Goal: Information Seeking & Learning: Learn about a topic

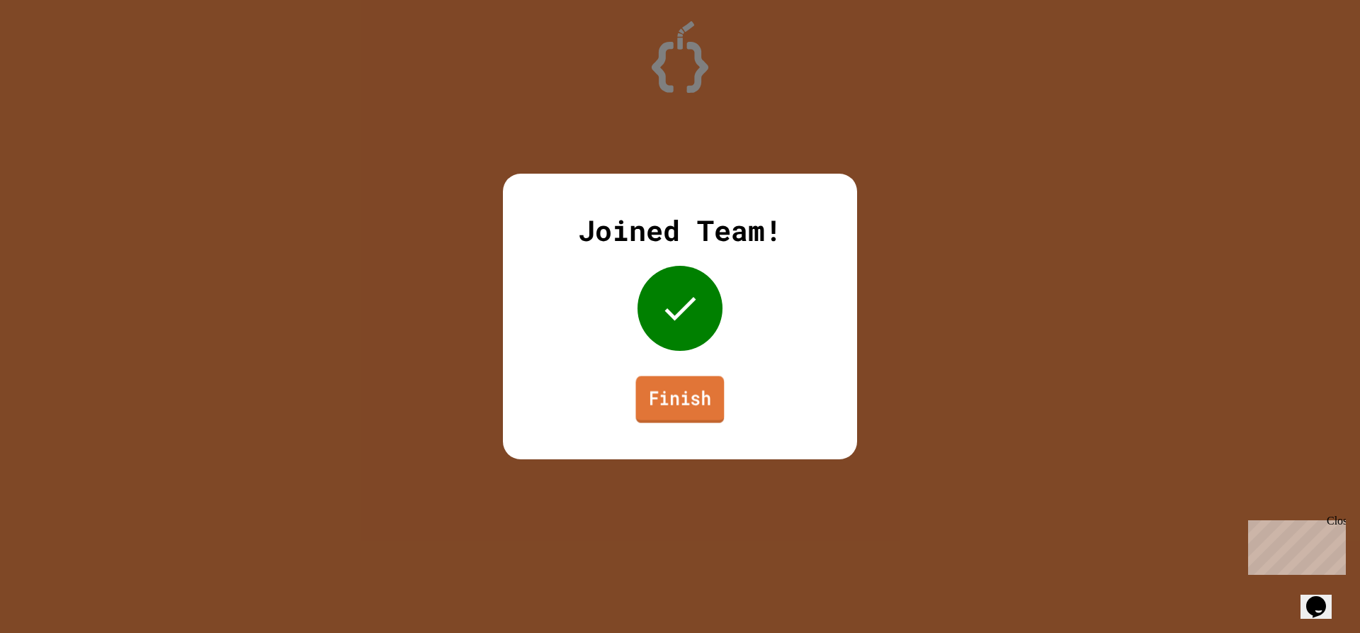
click at [696, 390] on link "Finish" at bounding box center [680, 399] width 89 height 47
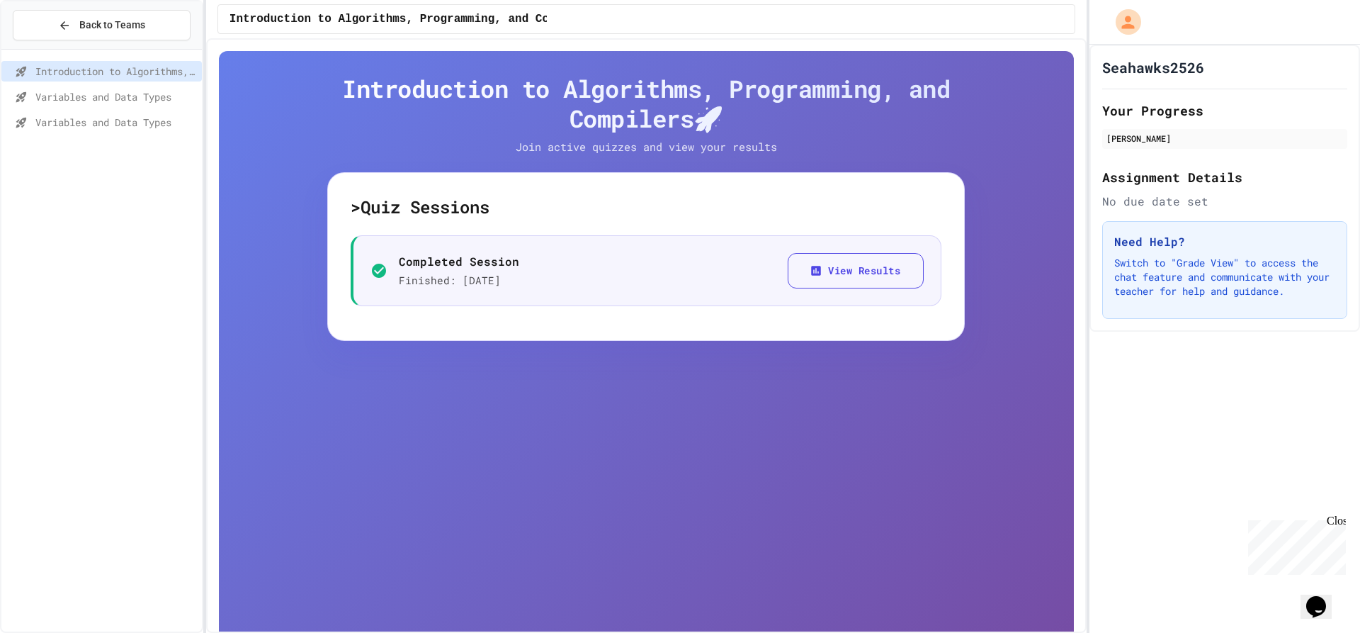
click at [148, 101] on span "Variables and Data Types" at bounding box center [115, 96] width 161 height 15
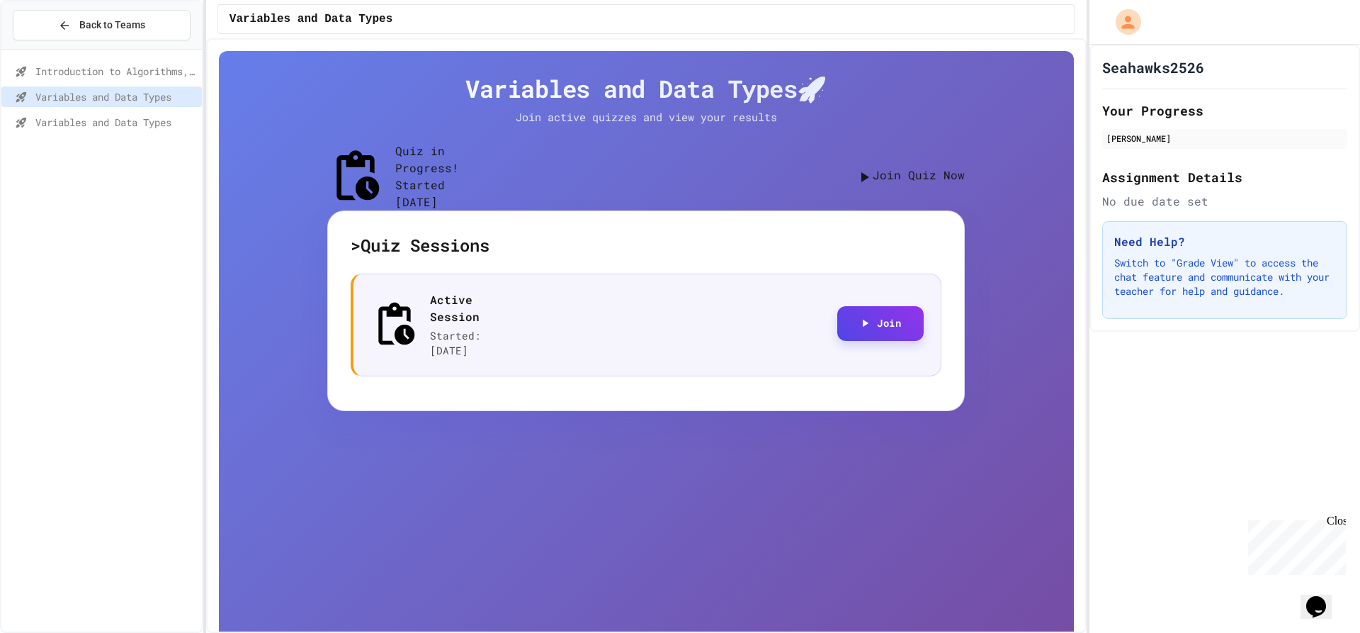
click at [871, 325] on button "Join" at bounding box center [880, 323] width 86 height 35
click at [83, 124] on span "Variables and Data Types" at bounding box center [115, 122] width 161 height 15
click at [883, 334] on button "Join" at bounding box center [880, 323] width 86 height 35
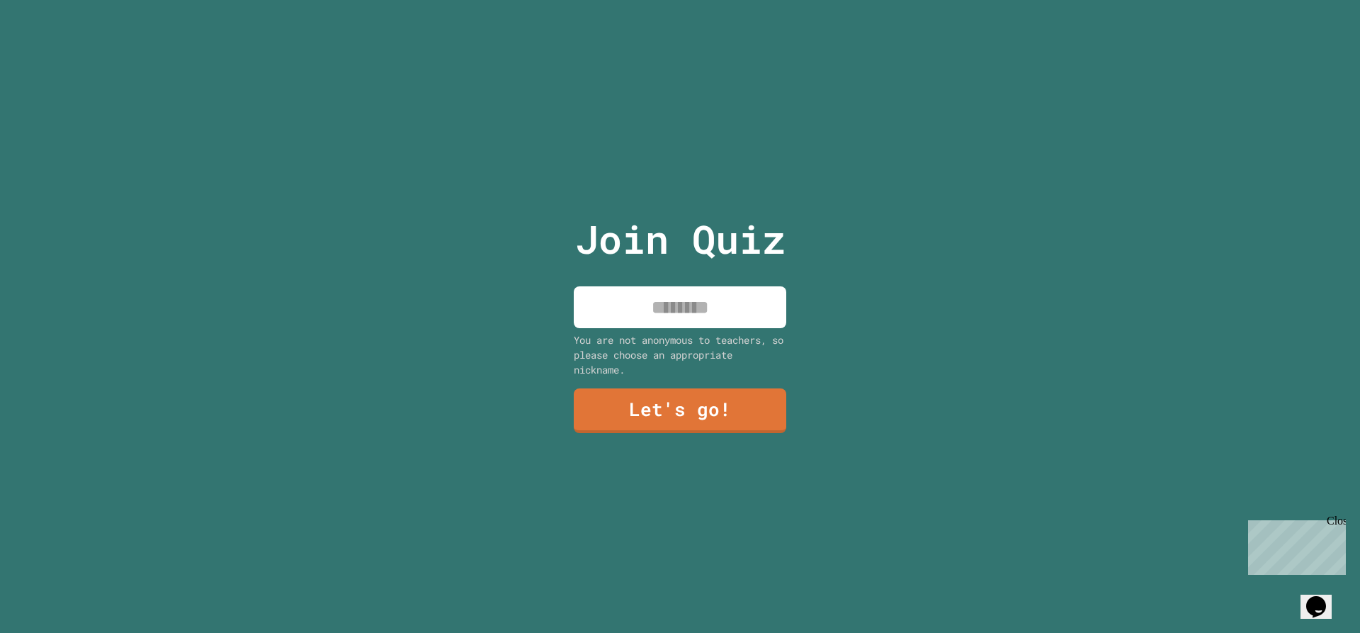
click at [667, 309] on input at bounding box center [680, 307] width 213 height 42
type input "****"
click at [720, 400] on link "Let's go!" at bounding box center [680, 409] width 214 height 47
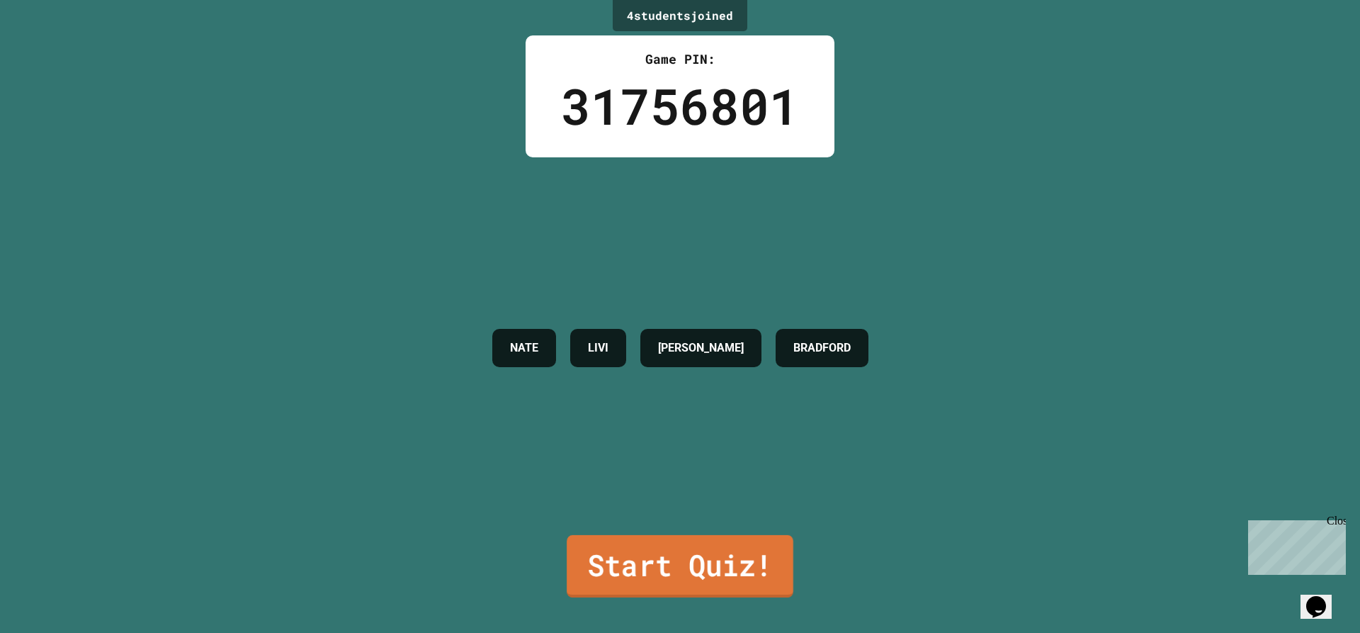
click at [682, 561] on link "Start Quiz!" at bounding box center [680, 566] width 227 height 62
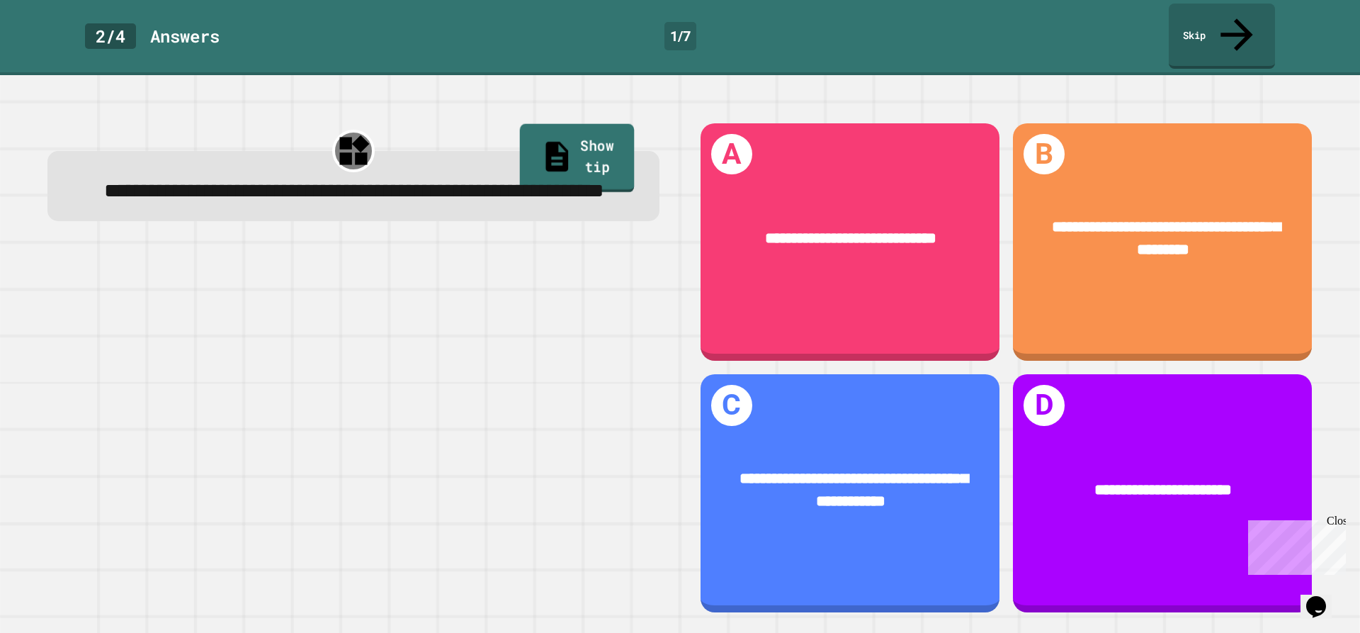
click at [588, 124] on link "Show tip" at bounding box center [577, 158] width 115 height 69
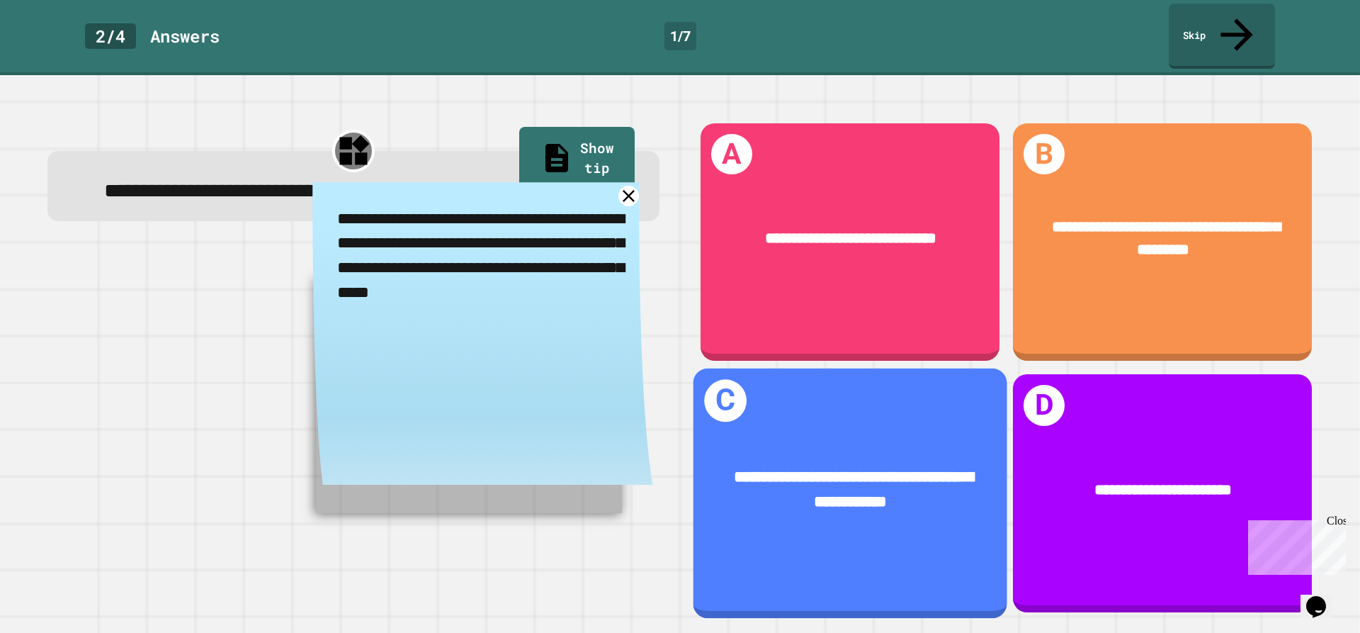
click at [906, 438] on div "**********" at bounding box center [850, 490] width 314 height 112
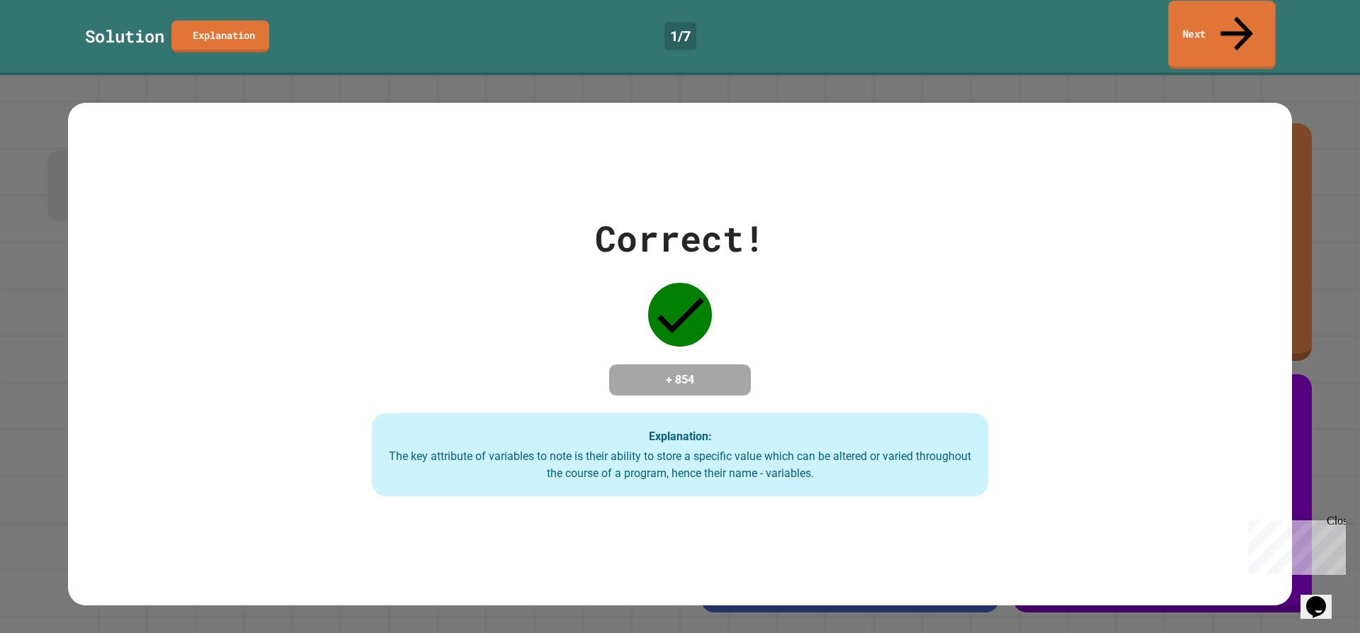
click at [1230, 9] on link "Next" at bounding box center [1221, 35] width 107 height 69
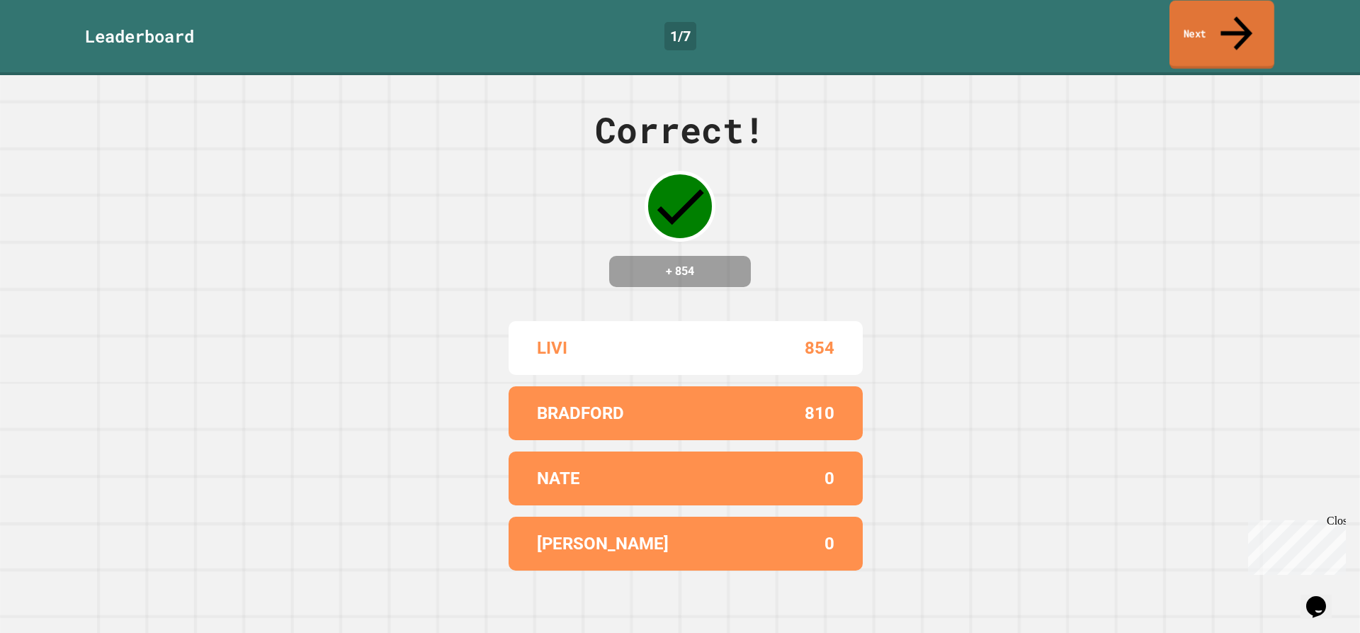
click at [1234, 17] on icon at bounding box center [1237, 33] width 32 height 34
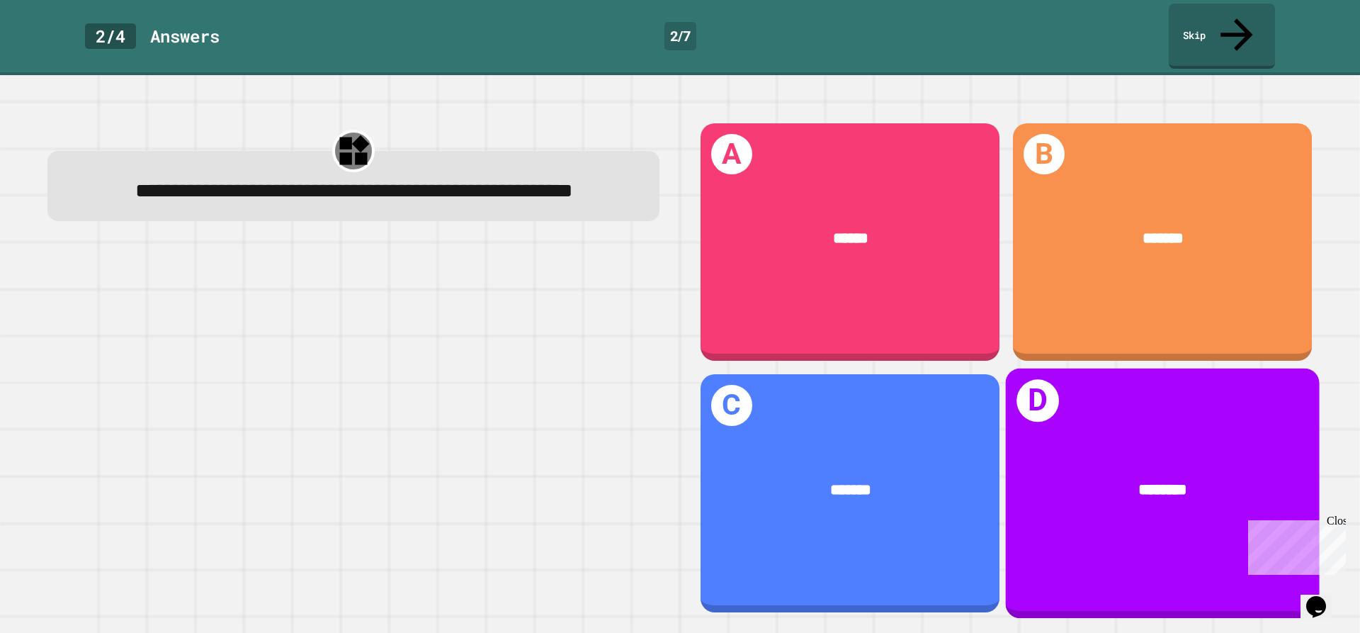
click at [1055, 477] on div "********" at bounding box center [1162, 489] width 249 height 24
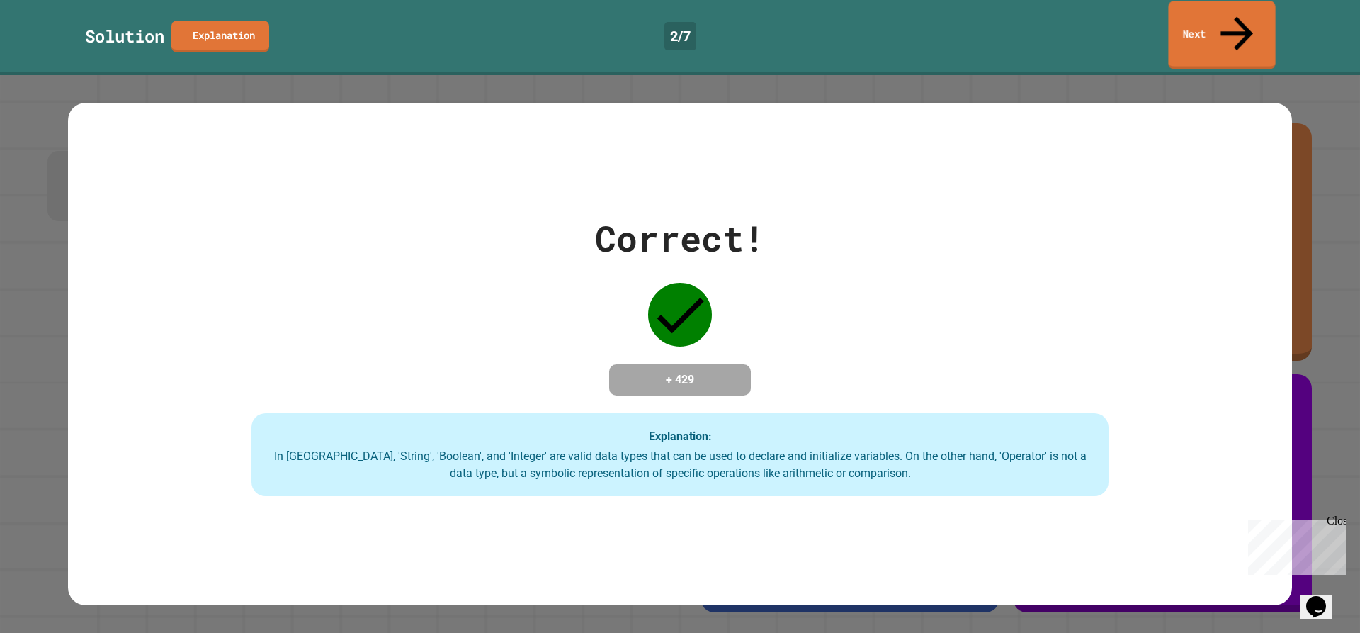
click at [1215, 26] on link "Next" at bounding box center [1221, 35] width 107 height 69
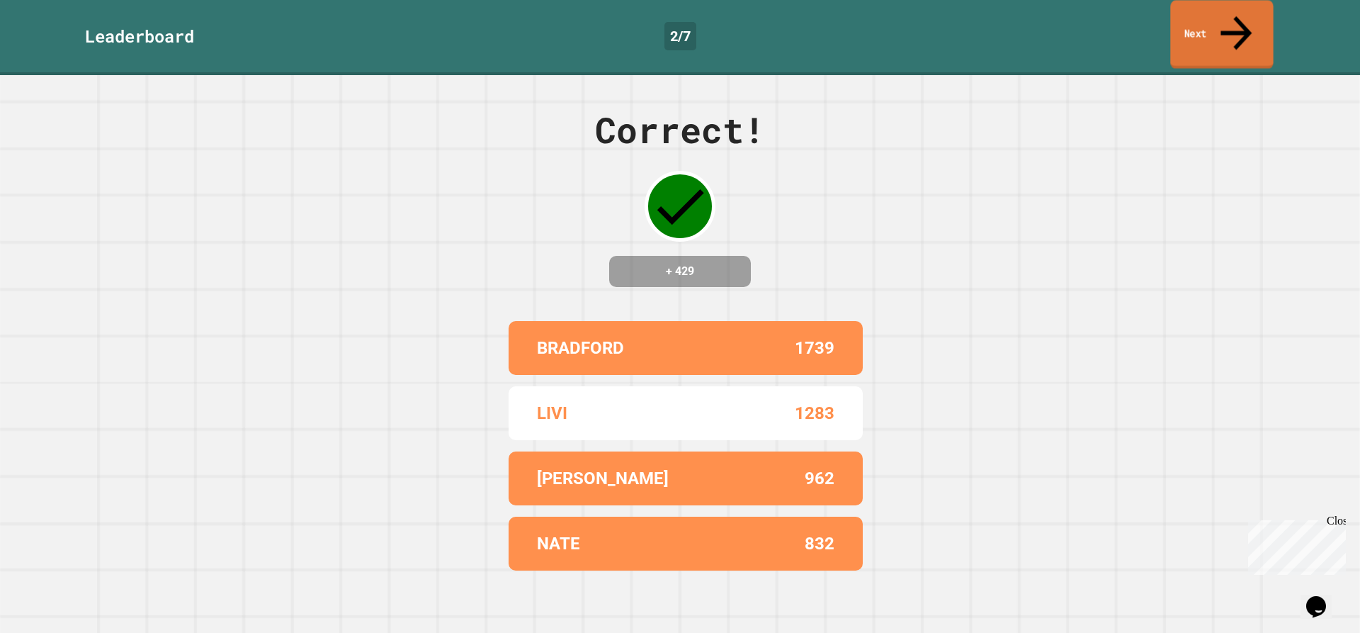
click at [1220, 26] on link "Next" at bounding box center [1221, 34] width 103 height 69
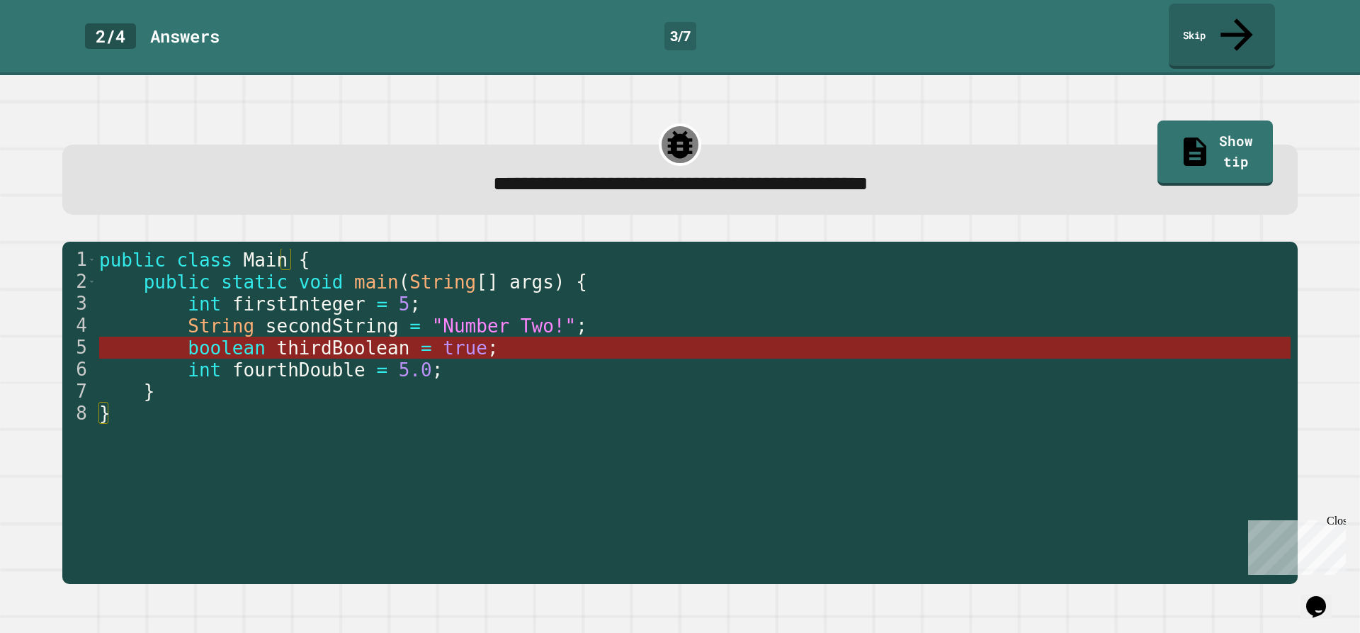
click at [443, 337] on span "true" at bounding box center [465, 347] width 45 height 21
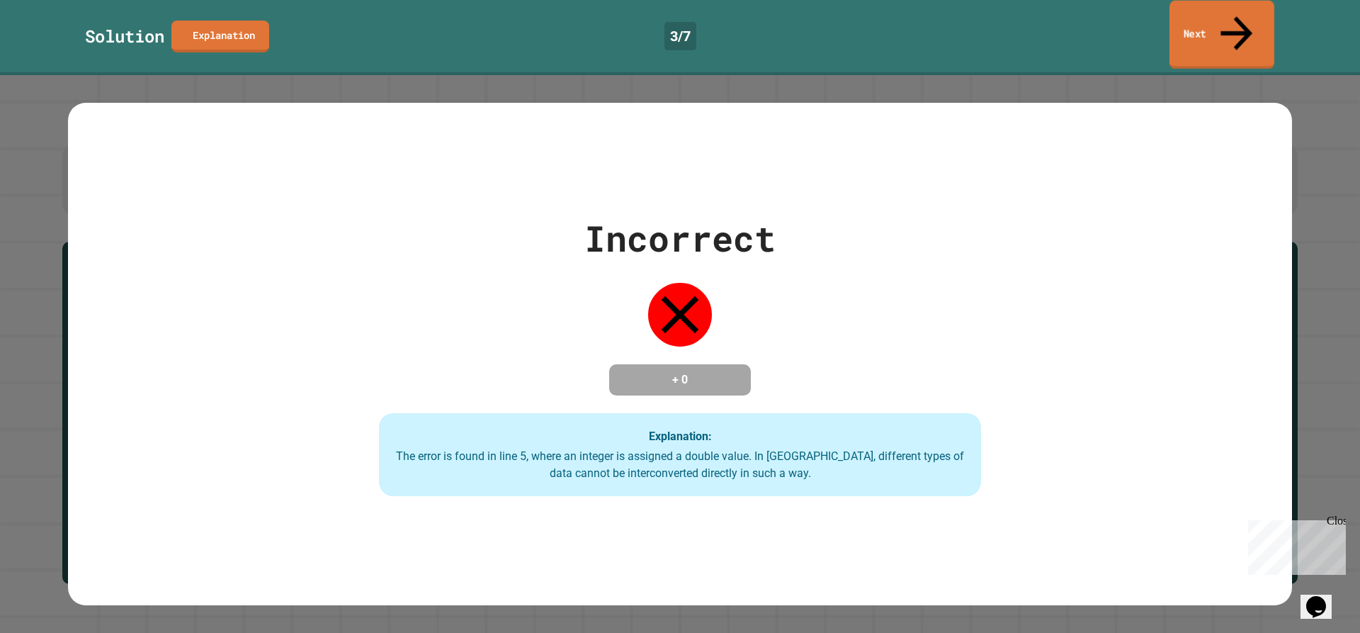
click at [1240, 19] on icon at bounding box center [1236, 33] width 47 height 50
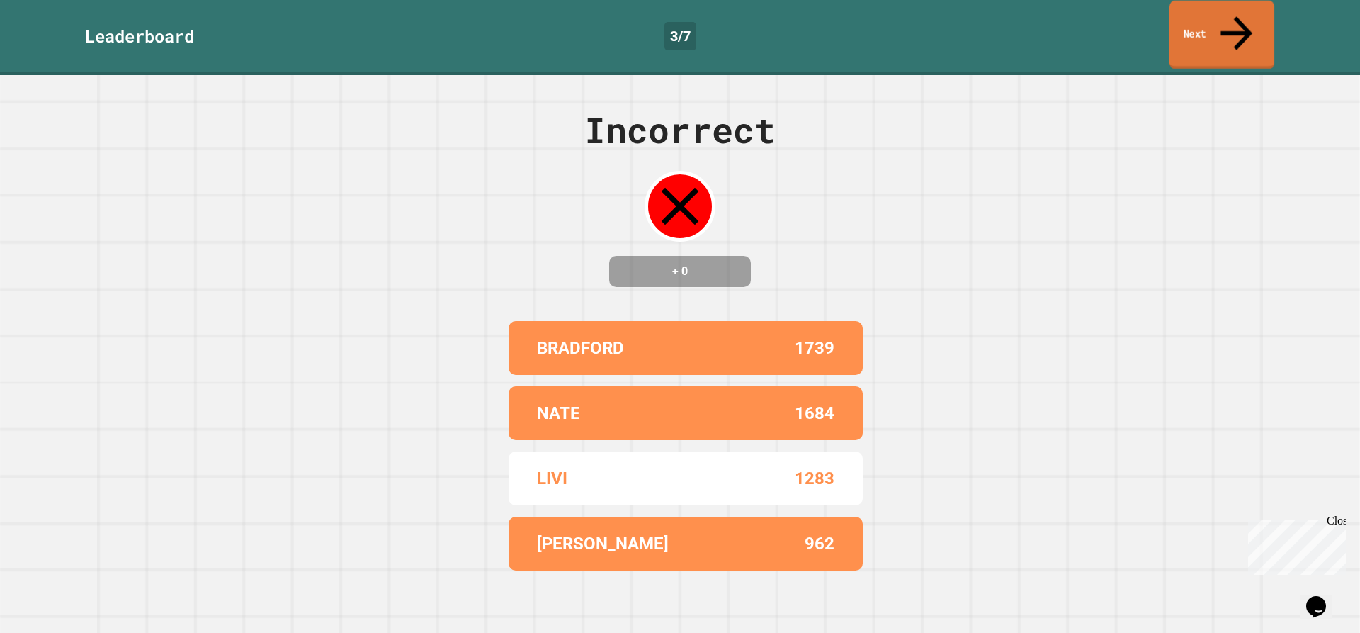
click at [1196, 13] on link "Next" at bounding box center [1222, 35] width 105 height 69
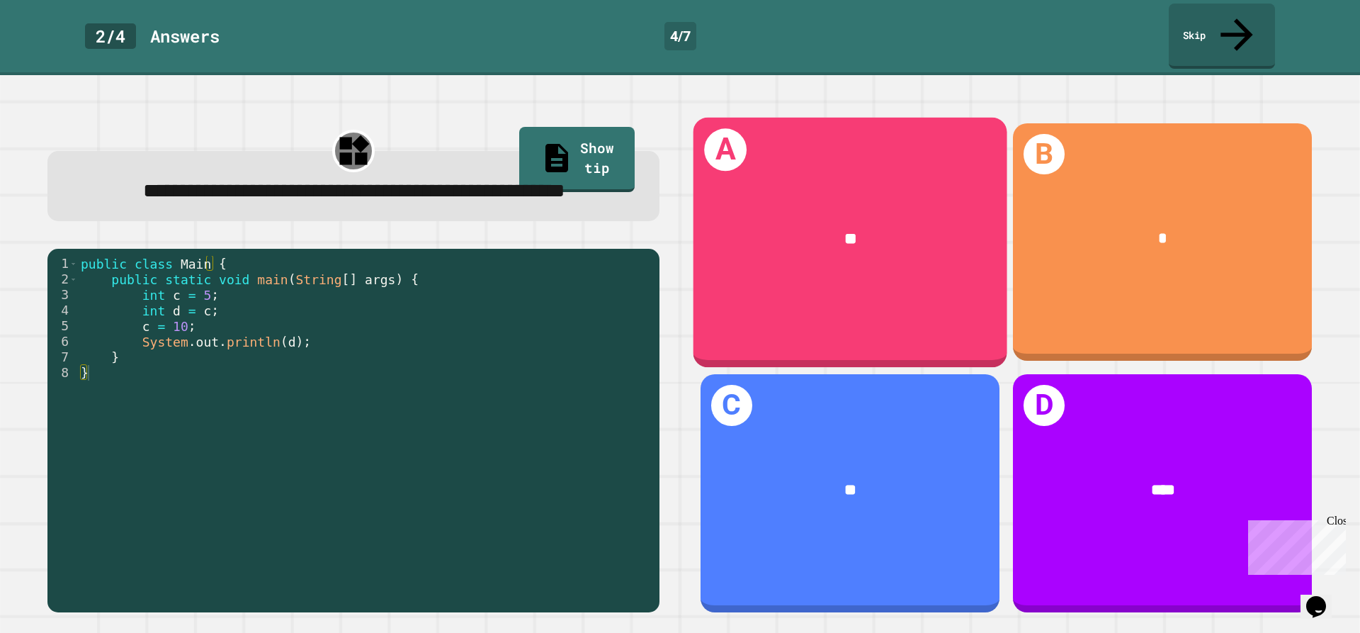
click at [890, 256] on div "A **" at bounding box center [850, 241] width 314 height 249
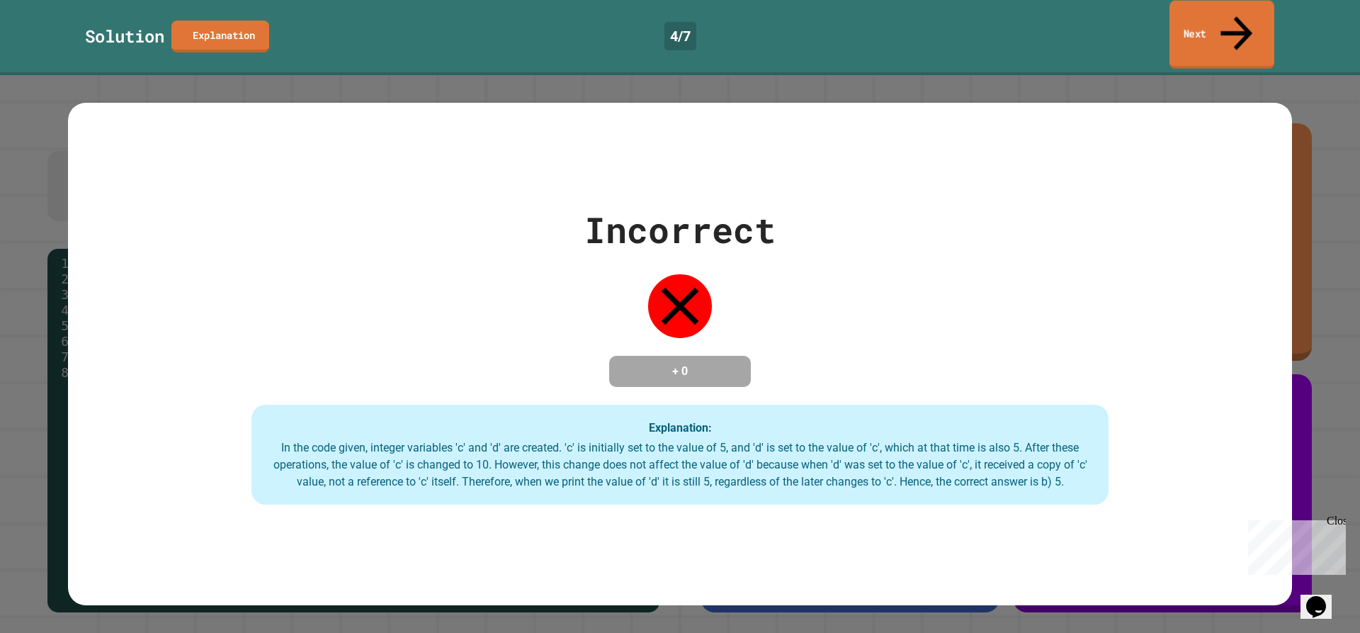
click at [1235, 10] on icon at bounding box center [1236, 33] width 47 height 50
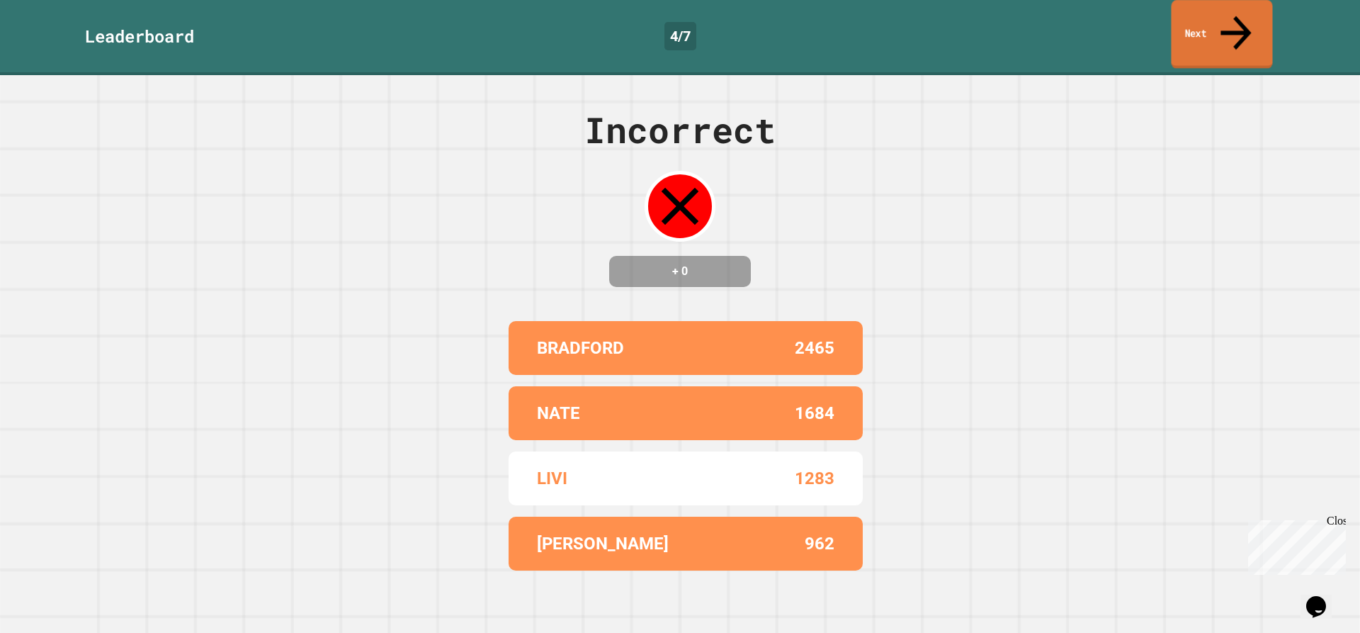
click at [1254, 7] on link "Next" at bounding box center [1221, 34] width 101 height 69
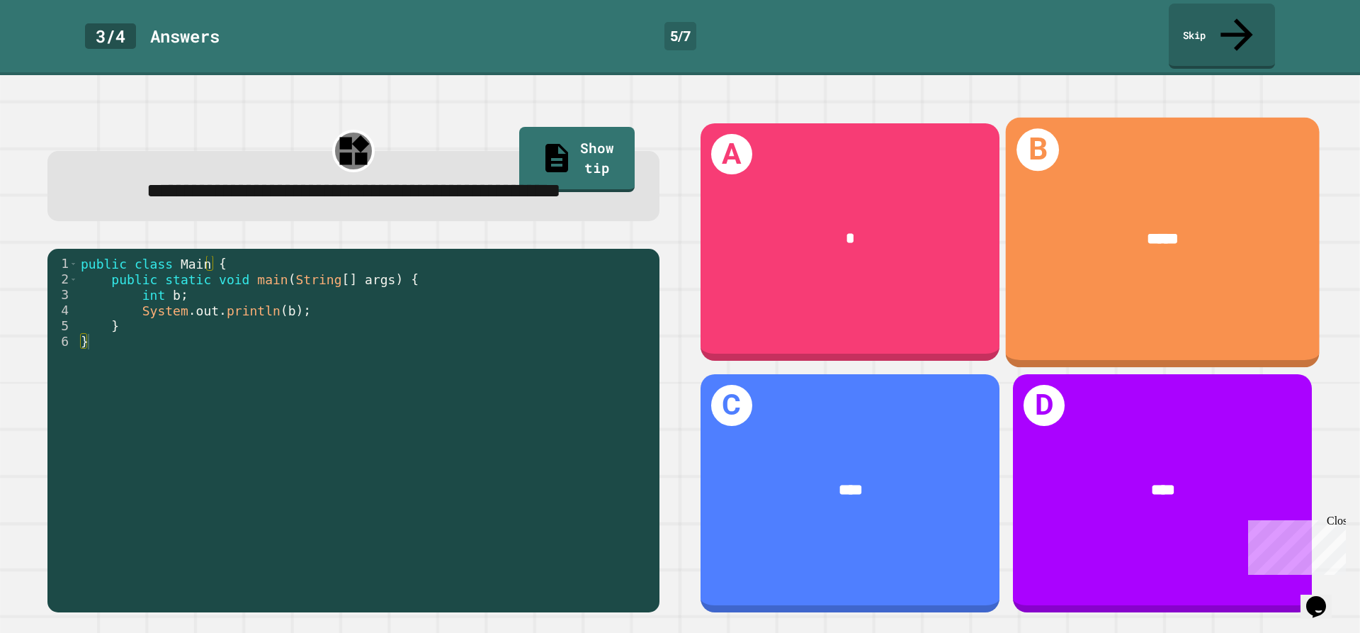
click at [1204, 247] on div "*****" at bounding box center [1163, 238] width 314 height 88
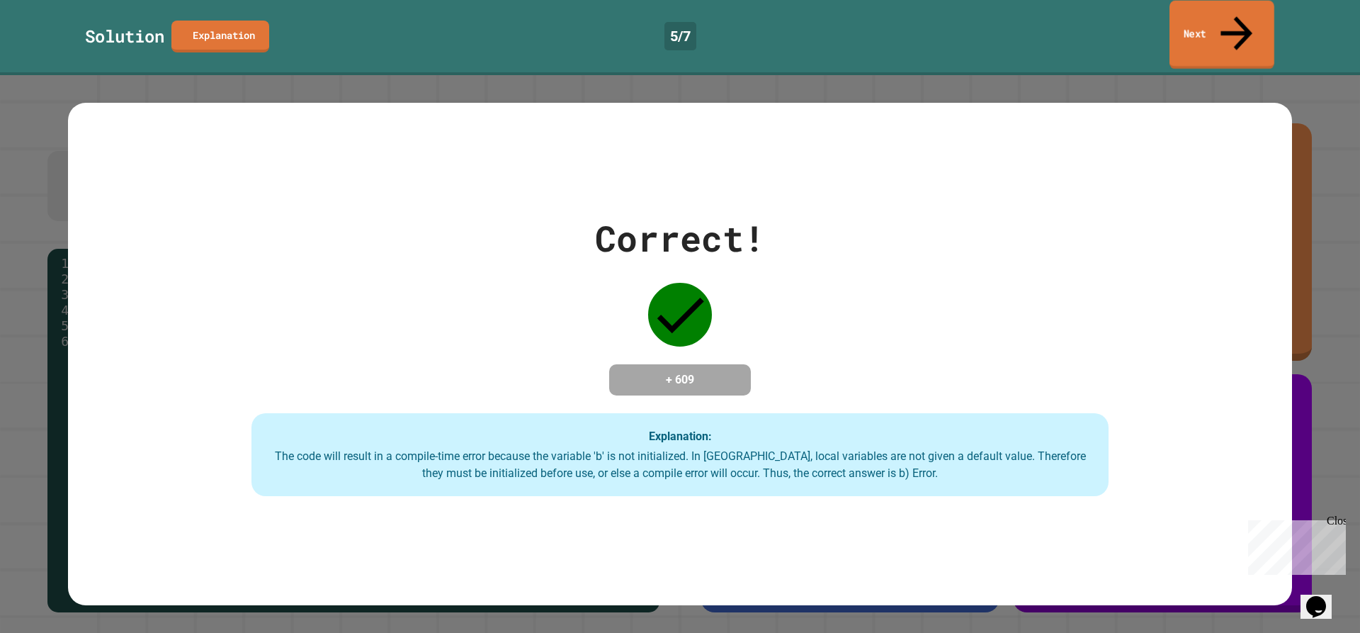
click at [1215, 21] on link "Next" at bounding box center [1222, 35] width 105 height 69
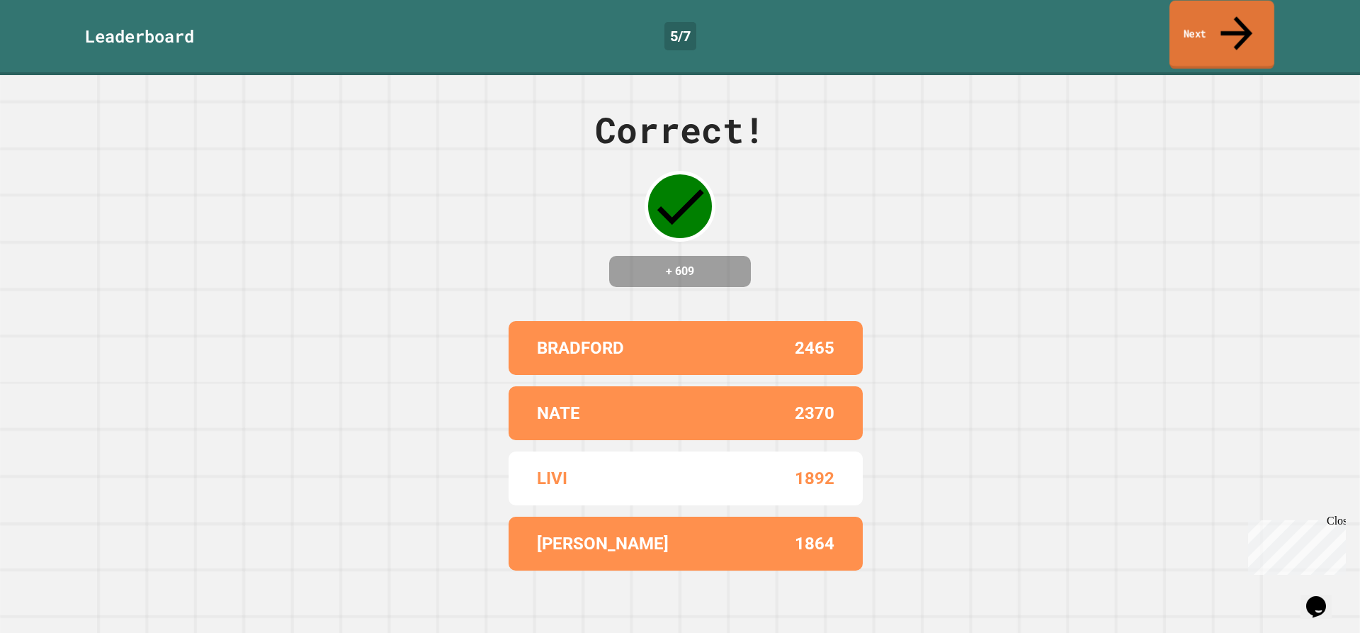
click at [1182, 19] on link "Next" at bounding box center [1222, 35] width 105 height 69
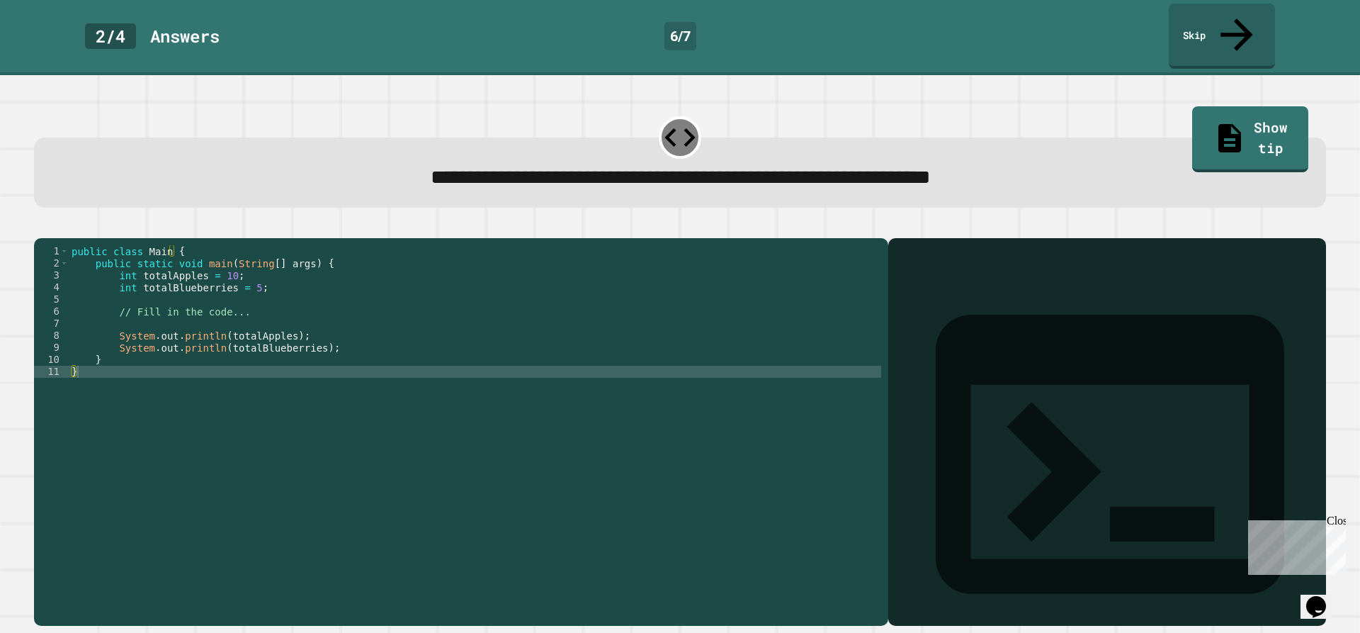
click at [989, 293] on div at bounding box center [1107, 452] width 424 height 346
click at [951, 279] on div at bounding box center [1107, 452] width 424 height 346
click at [919, 288] on div at bounding box center [1107, 452] width 424 height 346
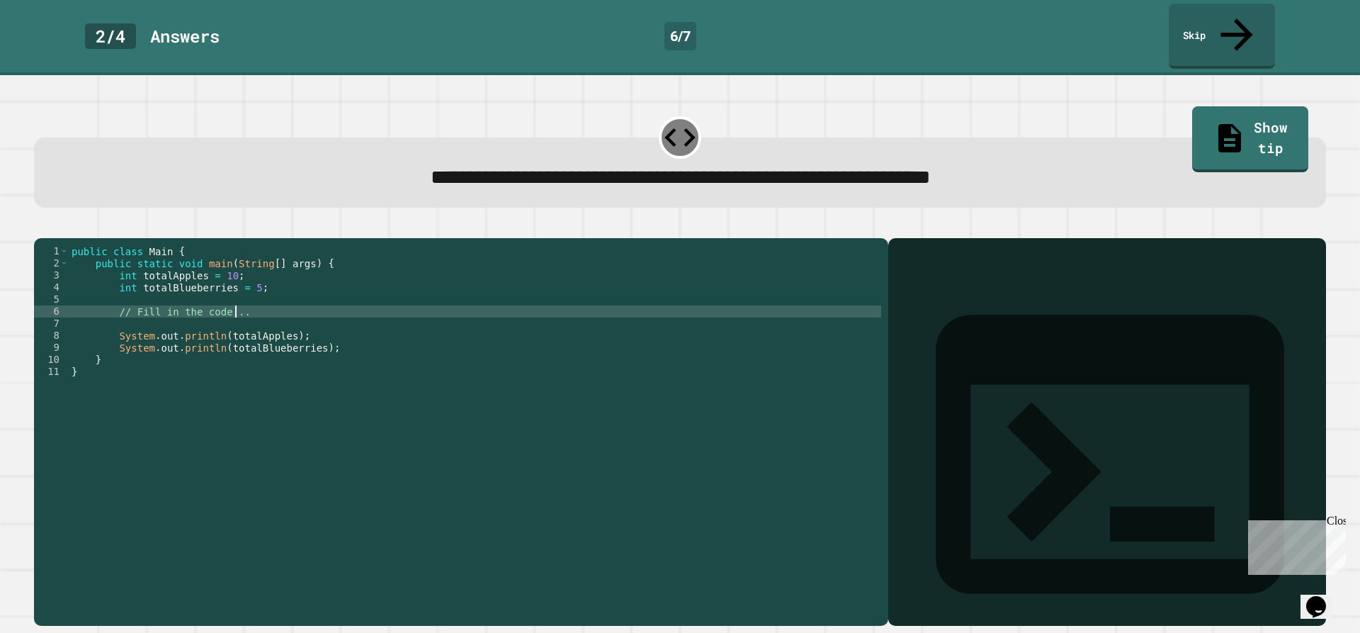
click at [239, 298] on div "public class Main { public static void main ( String [ ] args ) { int totalAppl…" at bounding box center [475, 431] width 812 height 373
type textarea "*"
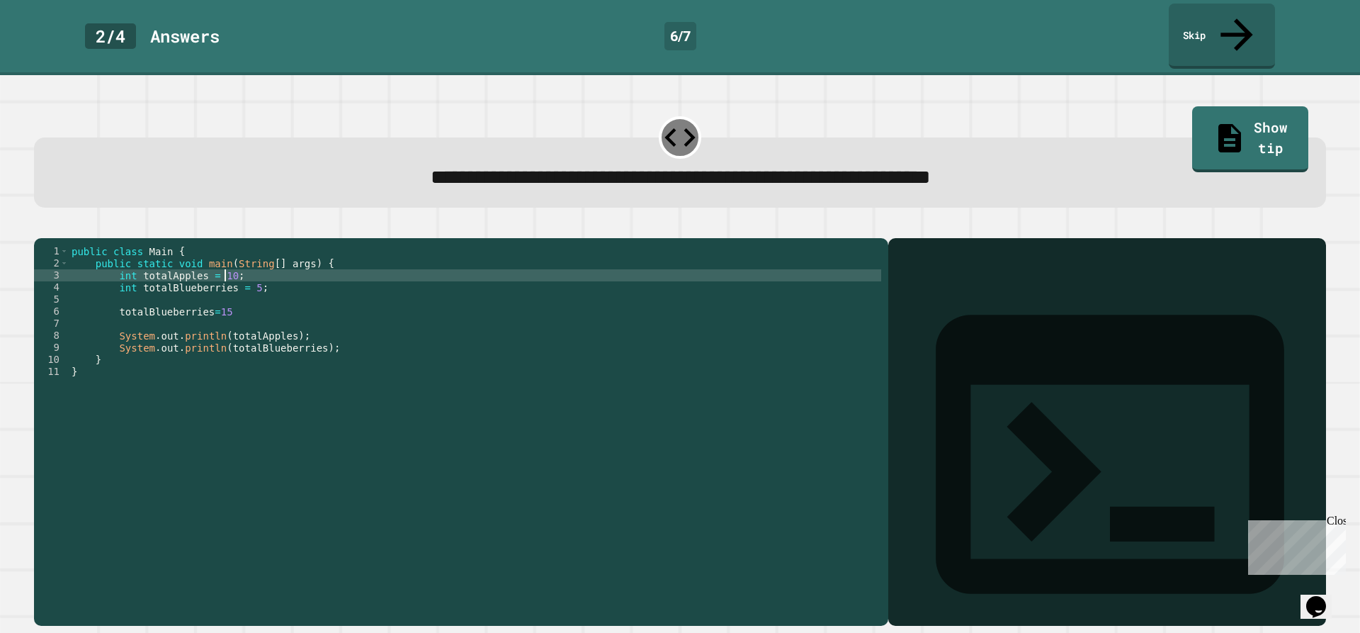
click at [224, 263] on div "public class Main { public static void main ( String [ ] args ) { int totalAppl…" at bounding box center [475, 431] width 812 height 373
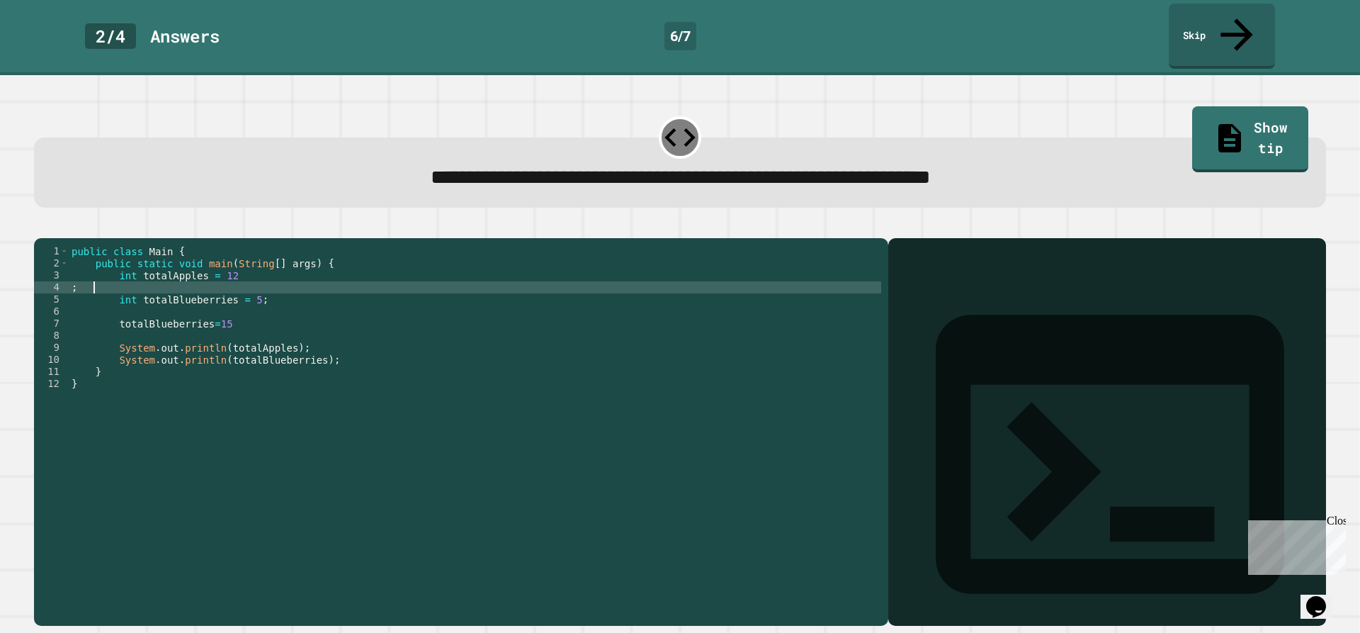
scroll to position [0, 0]
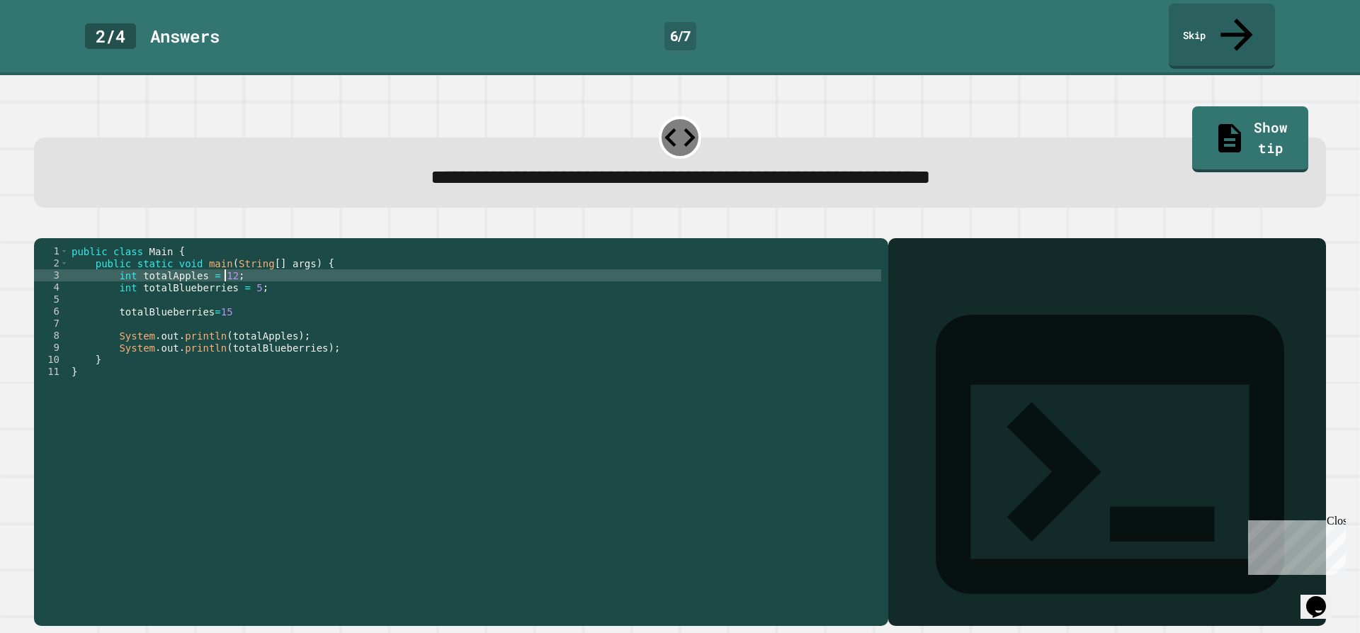
type textarea "**********"
click at [52, 230] on icon "button" at bounding box center [51, 235] width 8 height 10
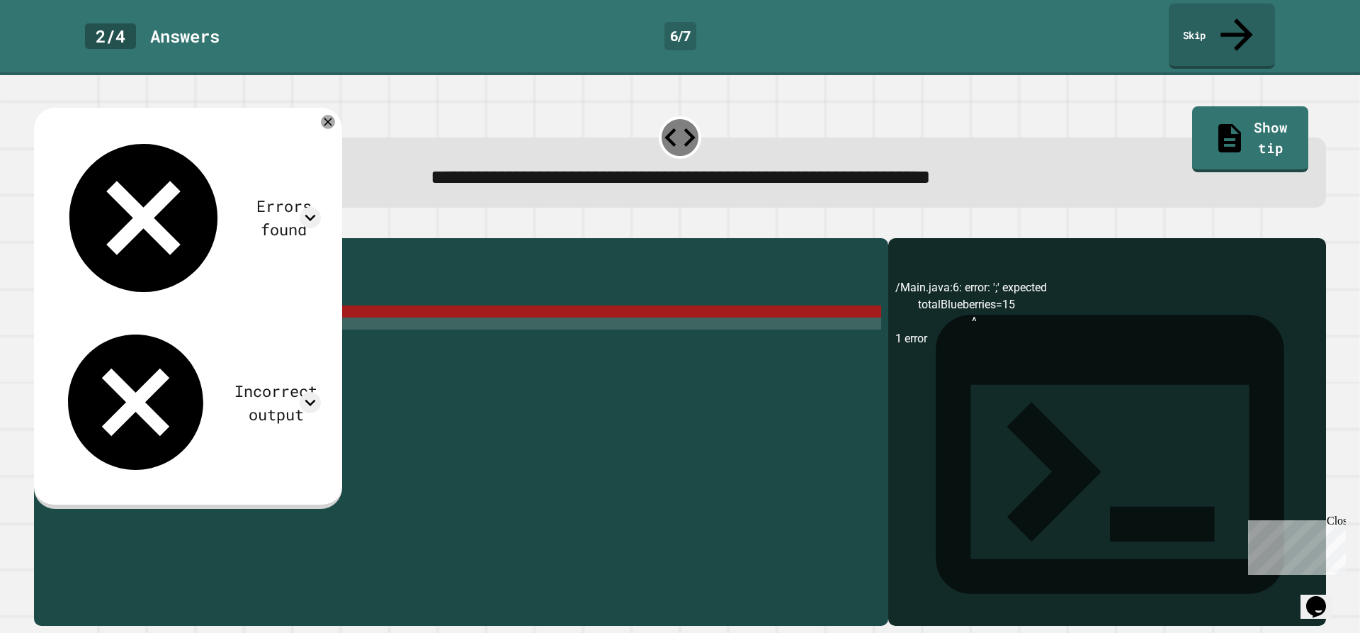
click at [200, 310] on div "public class Main { public static void main ( String [ ] args ) { int totalAppl…" at bounding box center [475, 431] width 812 height 373
type textarea "*"
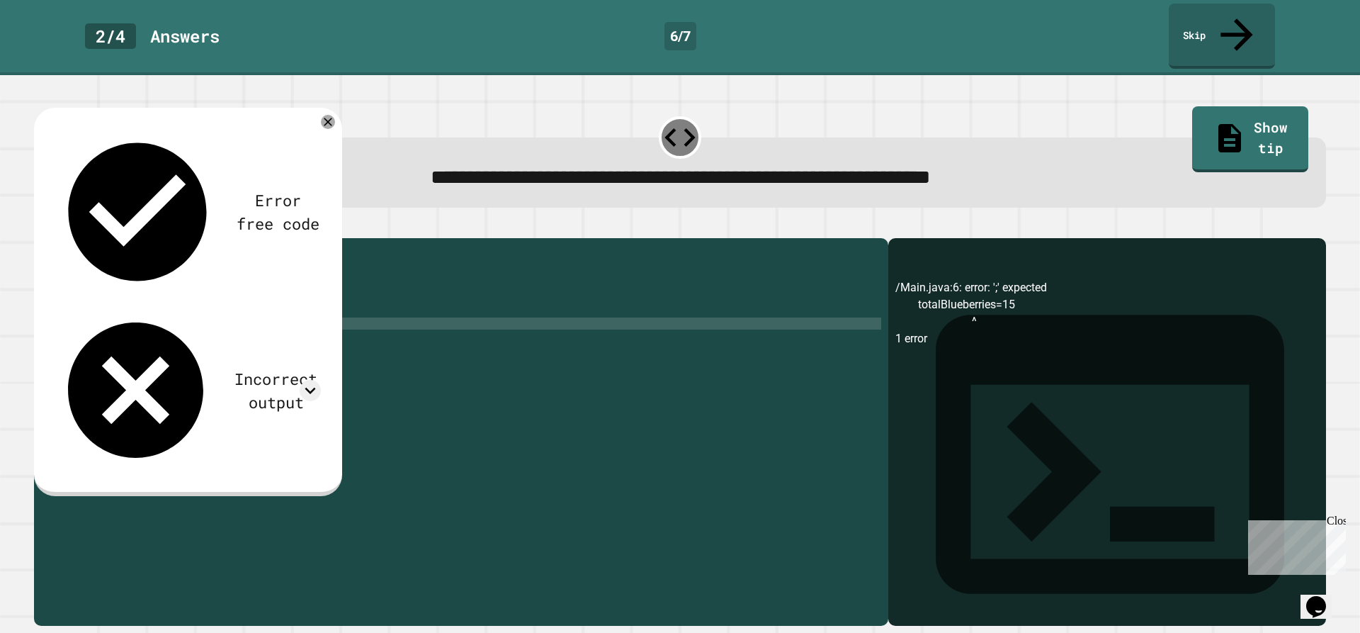
scroll to position [0, 6]
type textarea "**********"
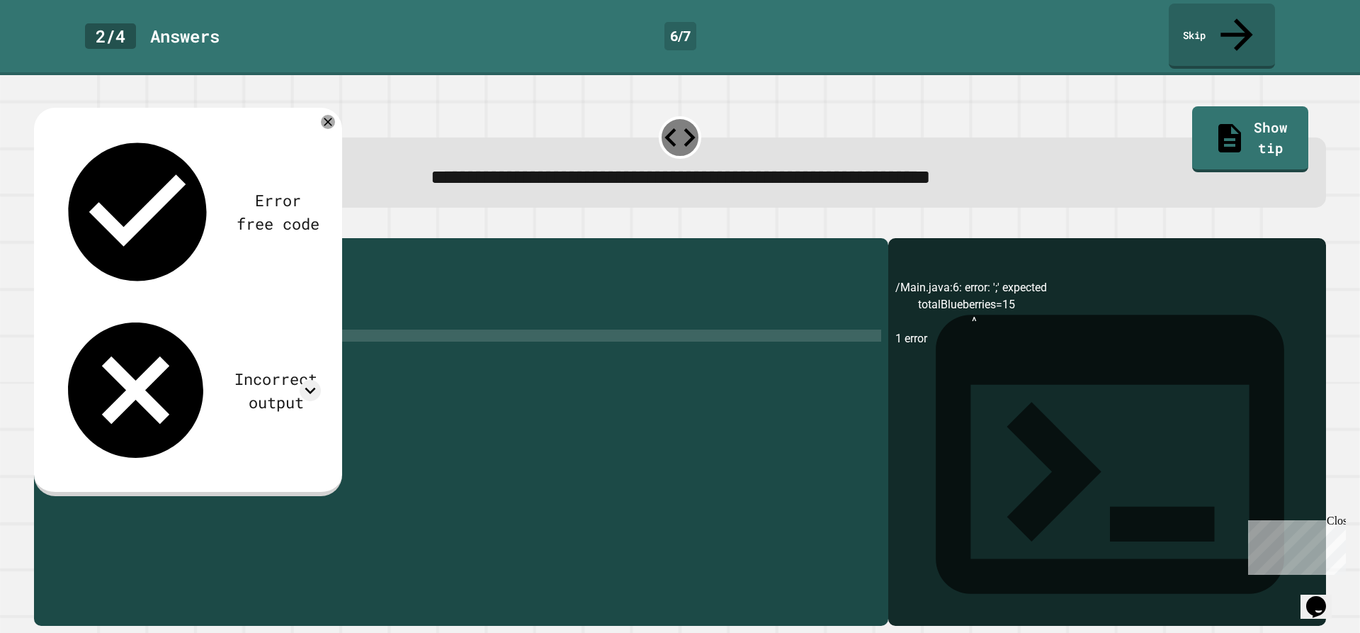
scroll to position [0, 0]
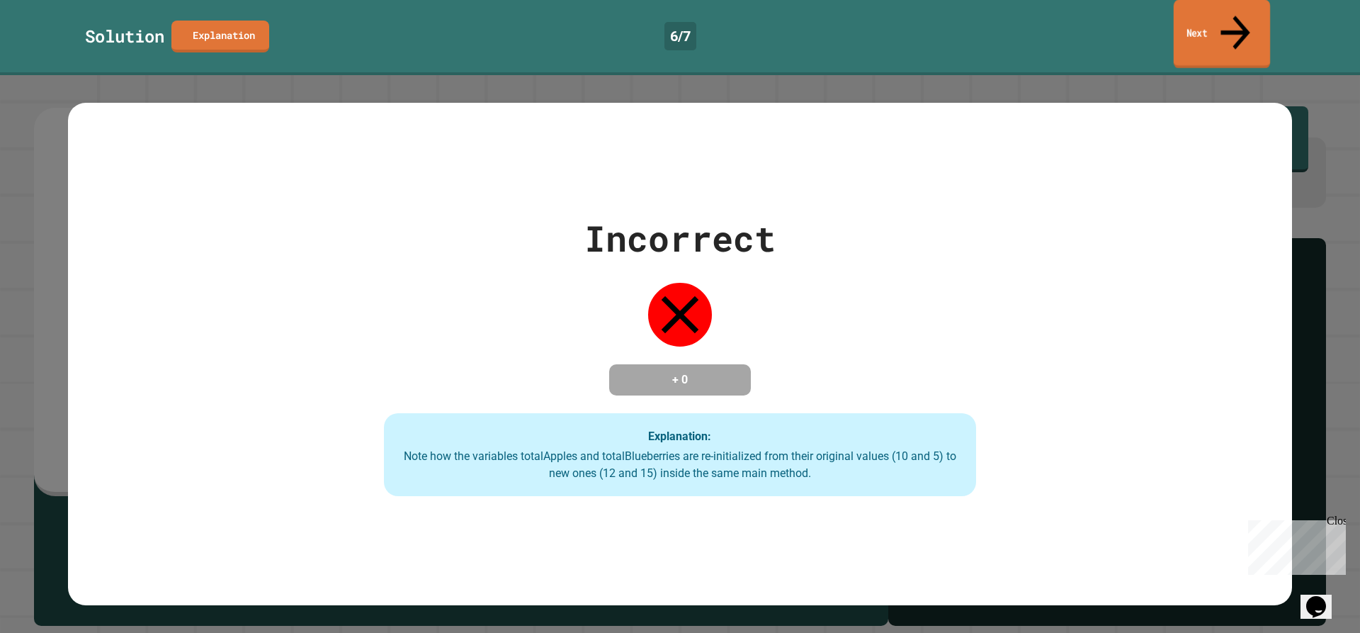
type textarea "**********"
click at [1243, 10] on link "Next" at bounding box center [1222, 34] width 96 height 69
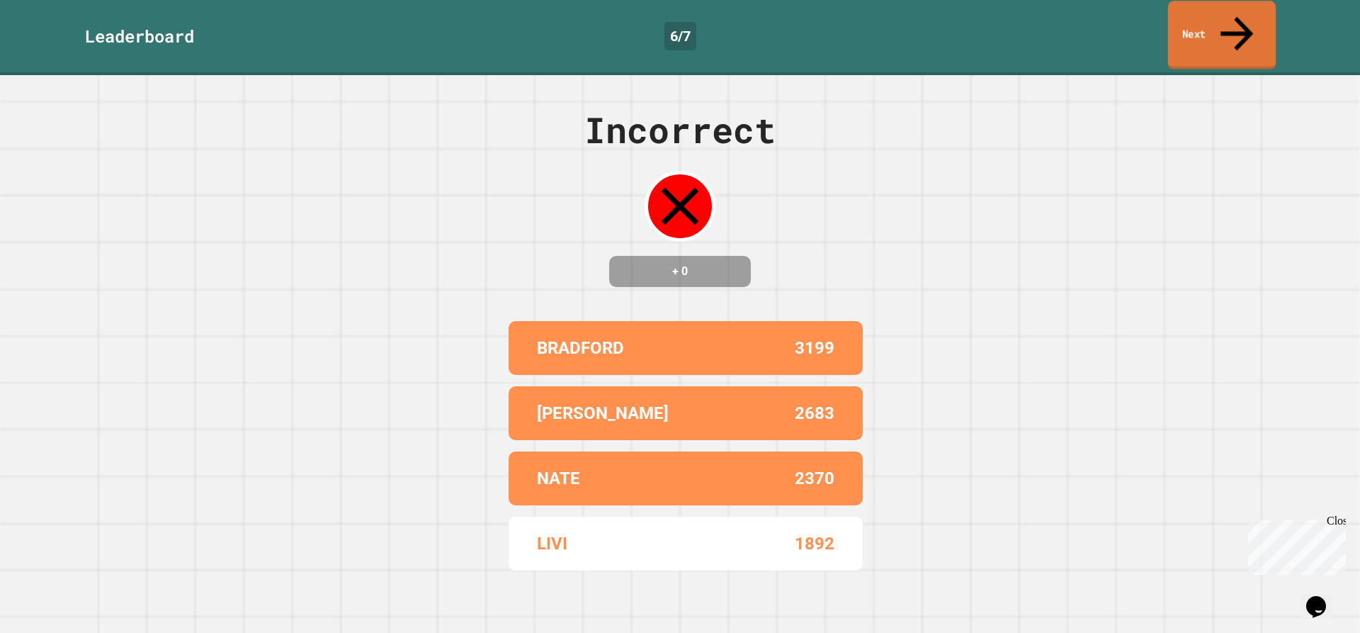
click at [1228, 20] on link "Next" at bounding box center [1222, 35] width 108 height 69
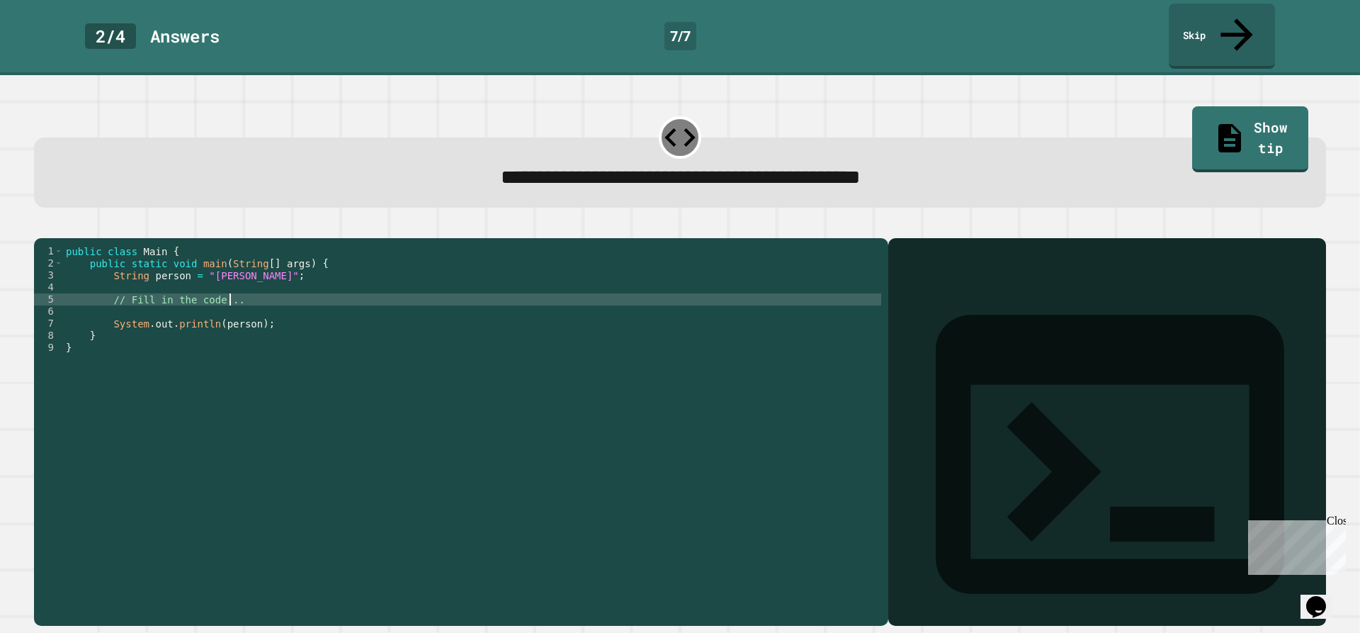
click at [238, 289] on div "public class Main { public static void main ( String [ ] args ) { String person…" at bounding box center [472, 431] width 818 height 373
type textarea "*"
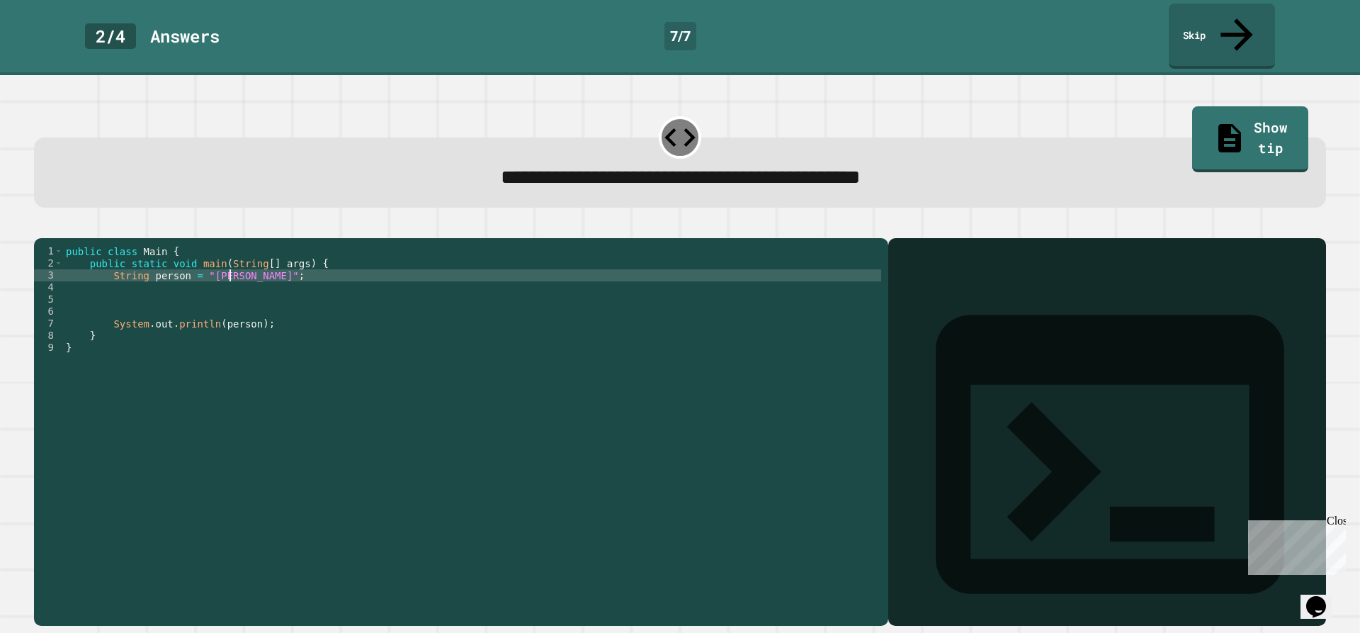
click at [228, 264] on div "public class Main { public static void main ( String [ ] args ) { String person…" at bounding box center [472, 431] width 818 height 373
type textarea "**********"
click at [54, 230] on icon "button" at bounding box center [51, 235] width 8 height 10
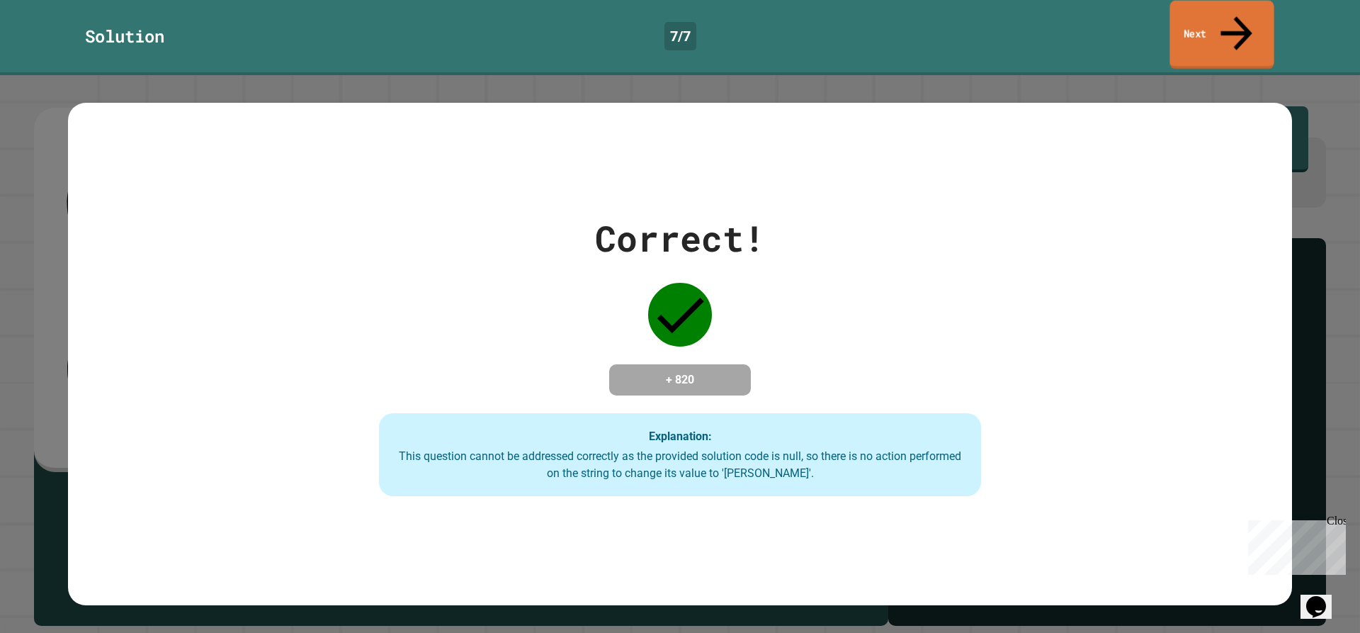
click at [1215, 16] on link "Next" at bounding box center [1222, 35] width 104 height 69
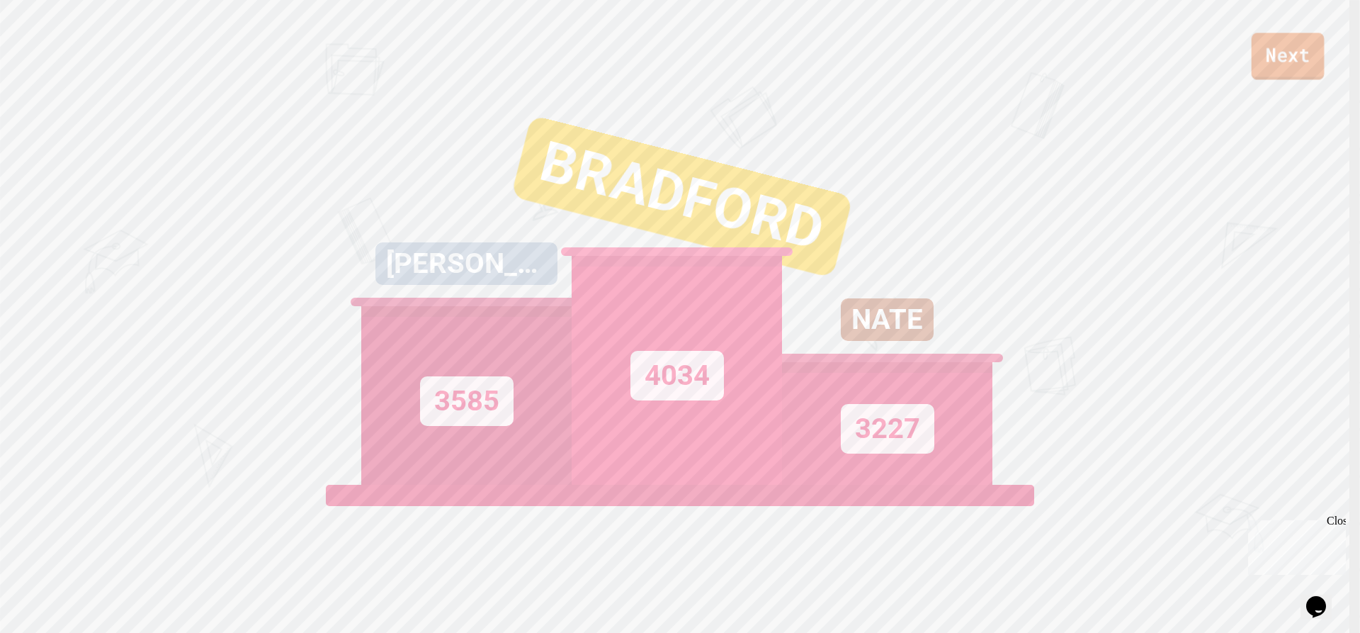
click at [1295, 67] on link "Next" at bounding box center [1288, 56] width 73 height 47
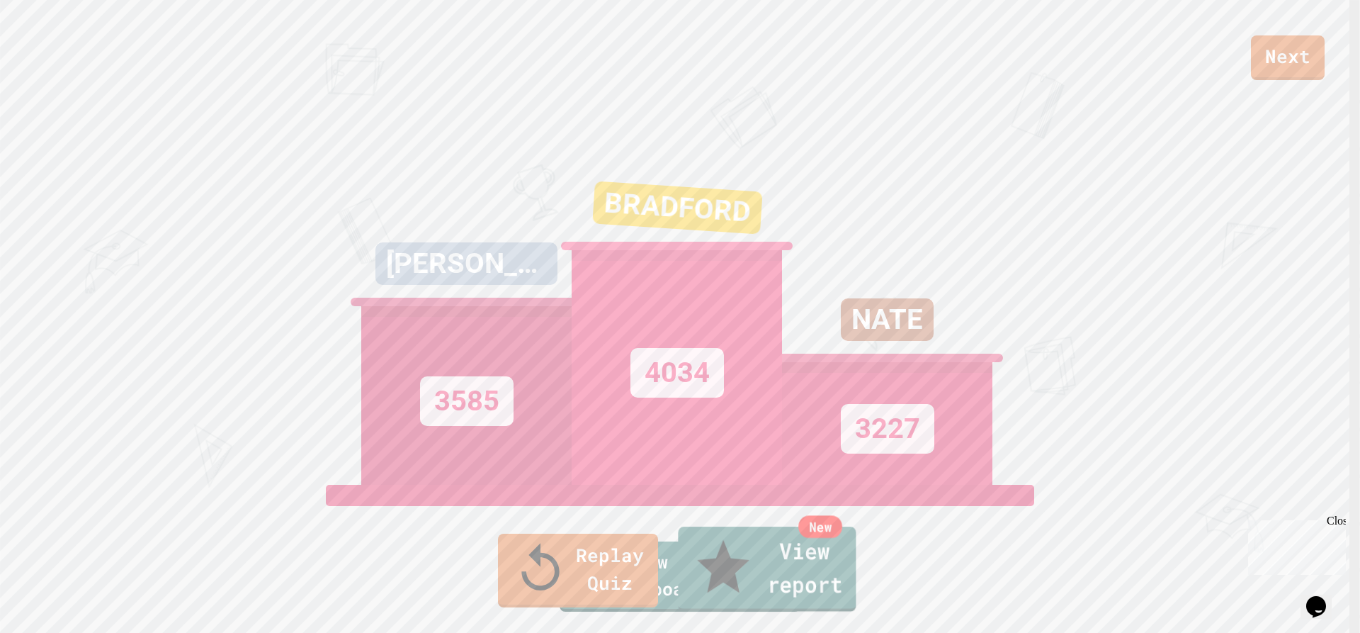
click at [774, 572] on link "New View report" at bounding box center [767, 568] width 178 height 85
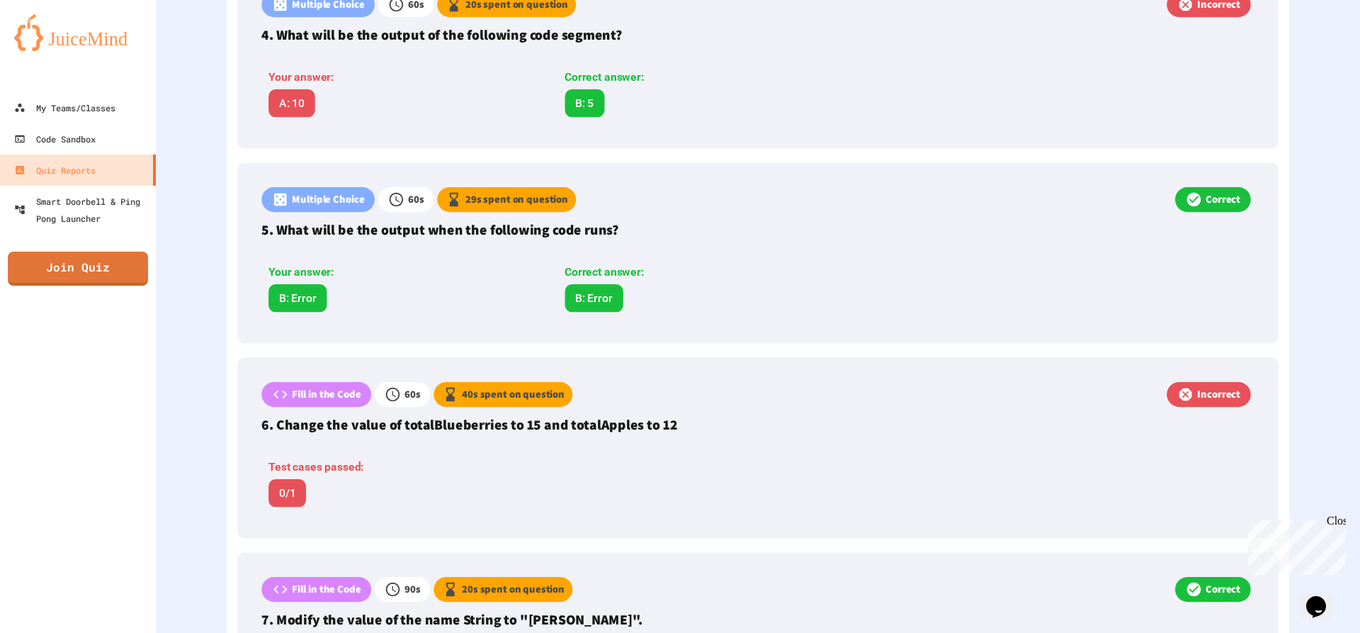
scroll to position [1129, 0]
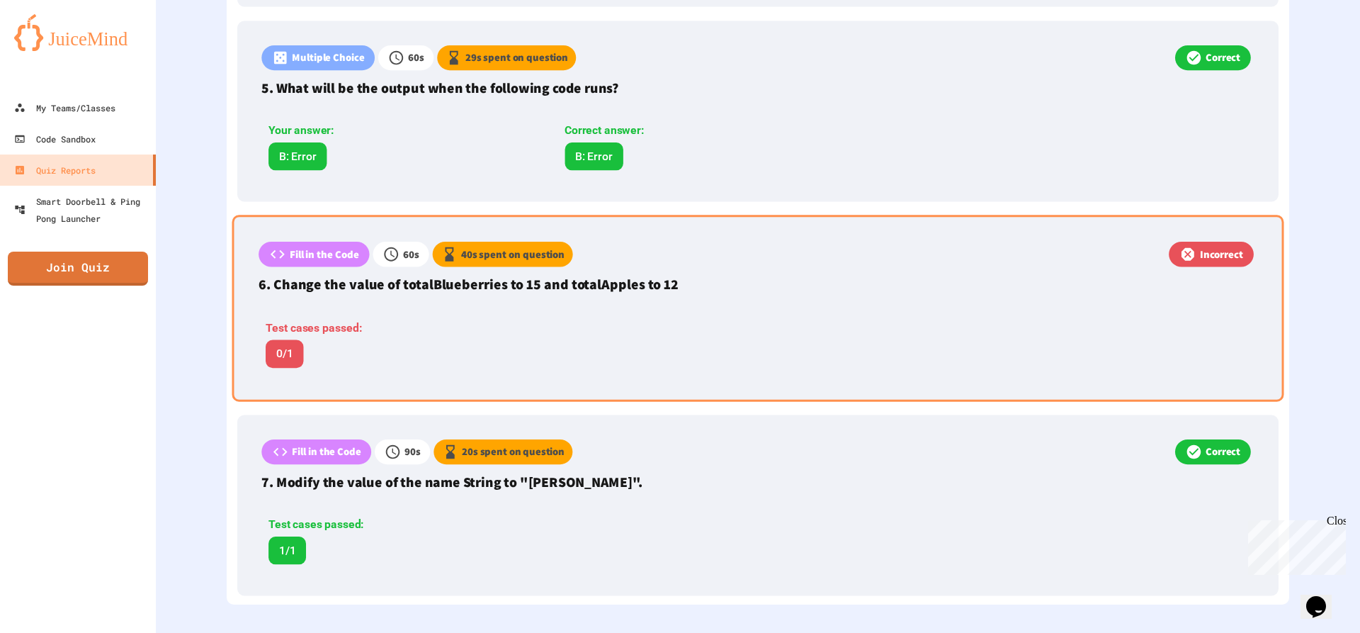
click at [1059, 321] on div "Fill in the Code 60 s 40 s spent on question Incorrect 6. Change the value of t…" at bounding box center [758, 308] width 1052 height 186
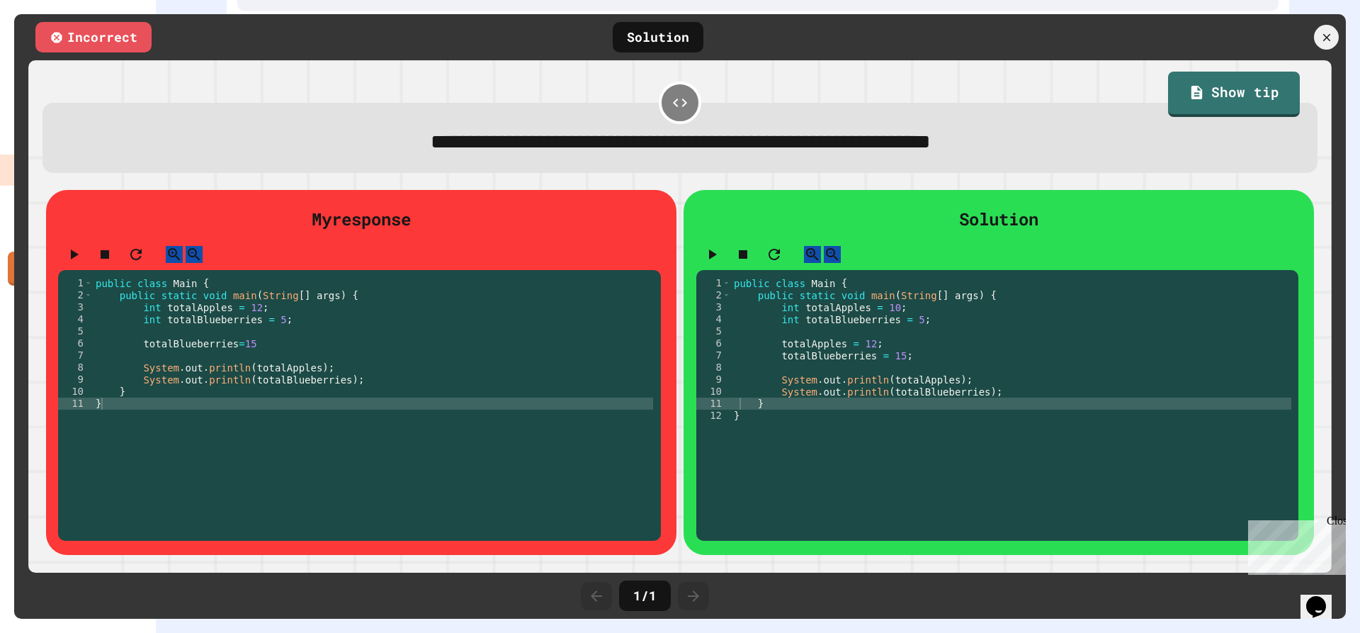
scroll to position [1238, 0]
click at [1329, 39] on icon at bounding box center [1326, 37] width 9 height 9
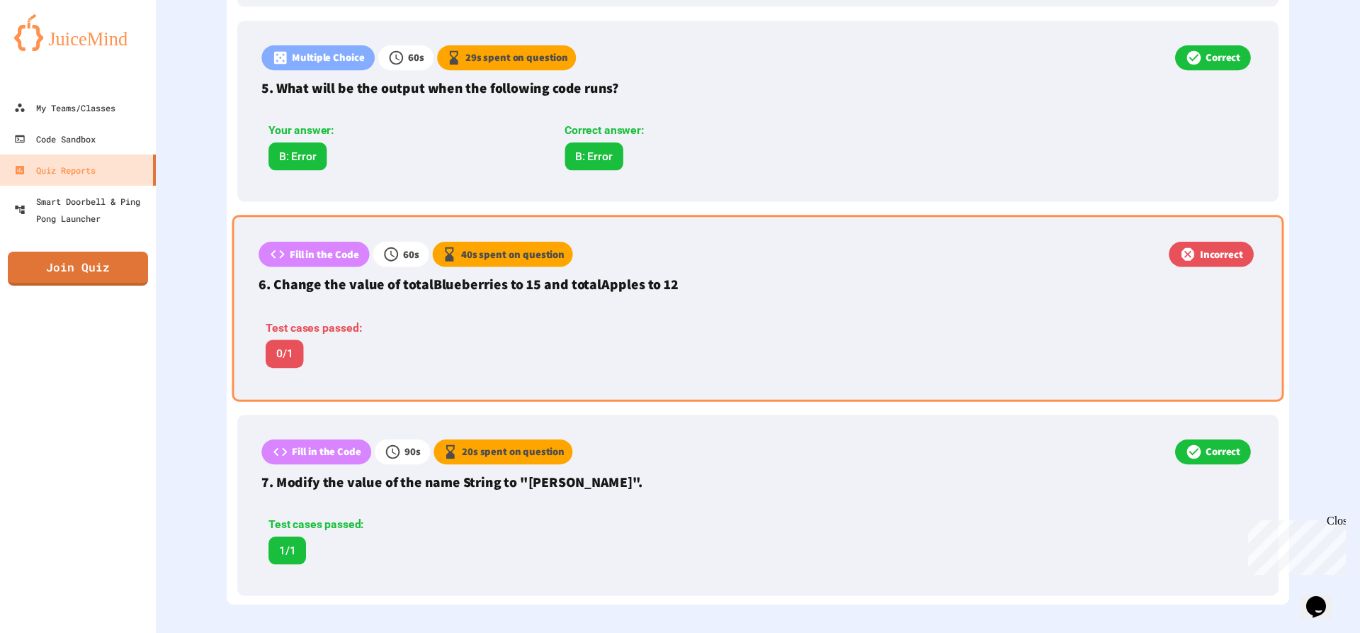
scroll to position [1242, 0]
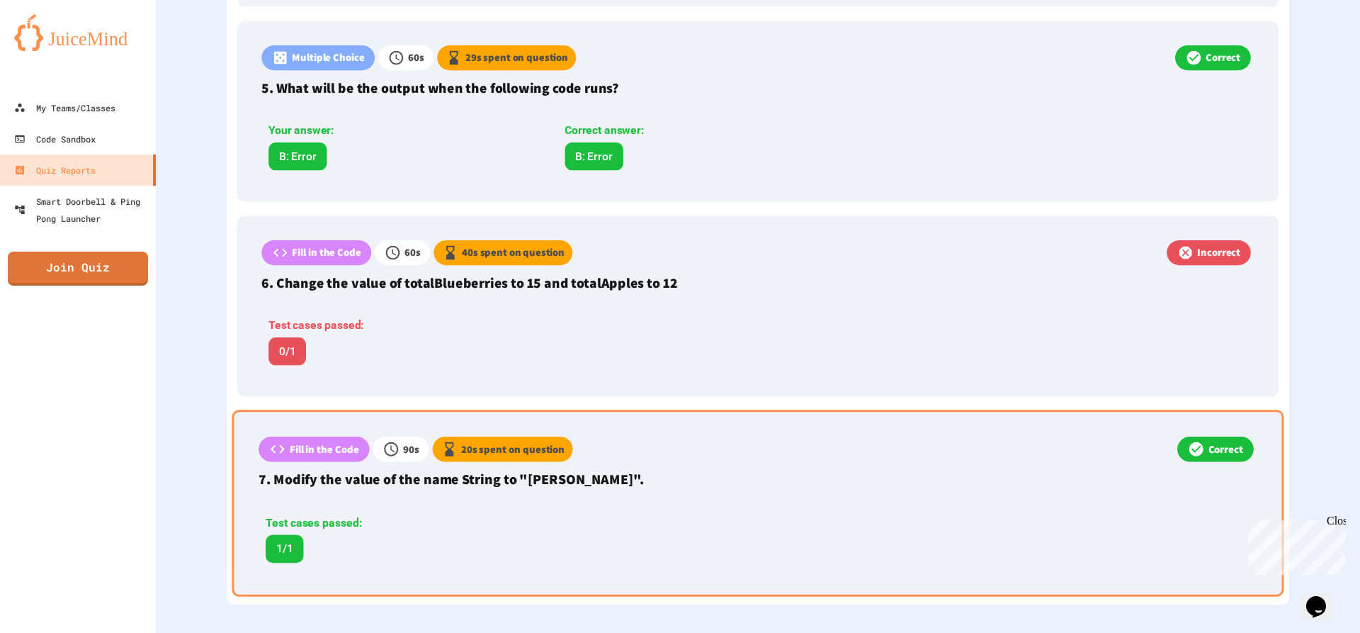
click at [637, 514] on div "Test cases passed: 1/1" at bounding box center [551, 538] width 585 height 48
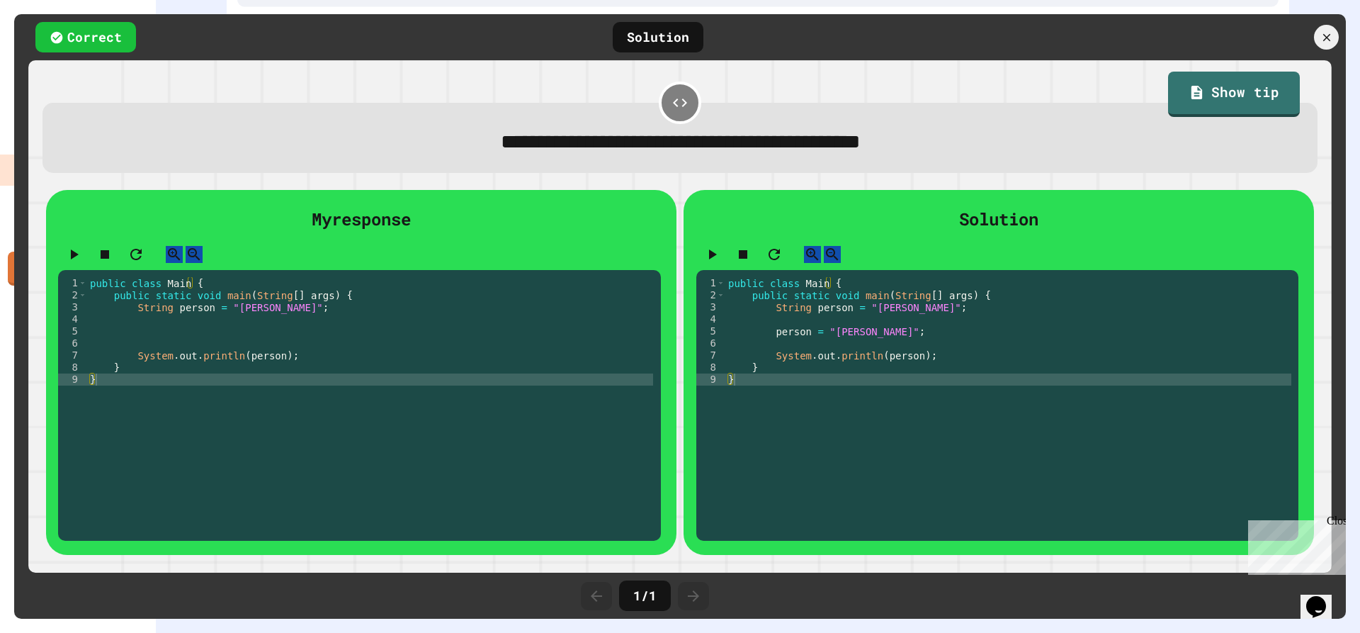
scroll to position [1238, 0]
click at [1325, 26] on div at bounding box center [1327, 38] width 30 height 30
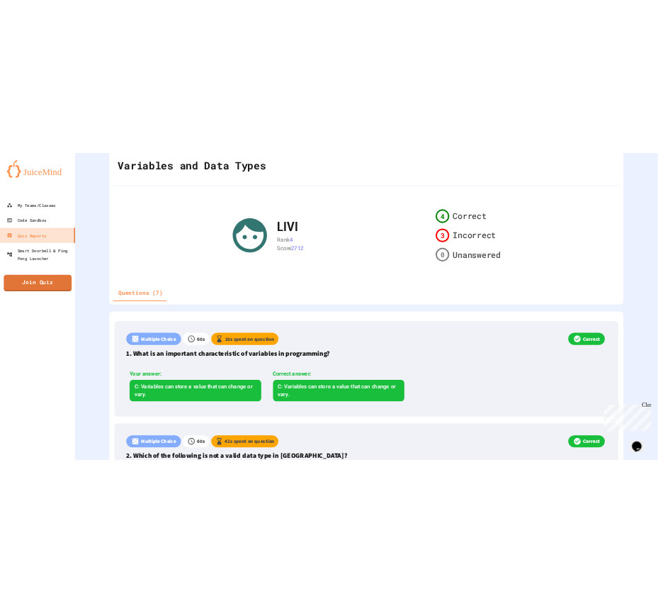
scroll to position [0, 0]
